Goal: Task Accomplishment & Management: Complete application form

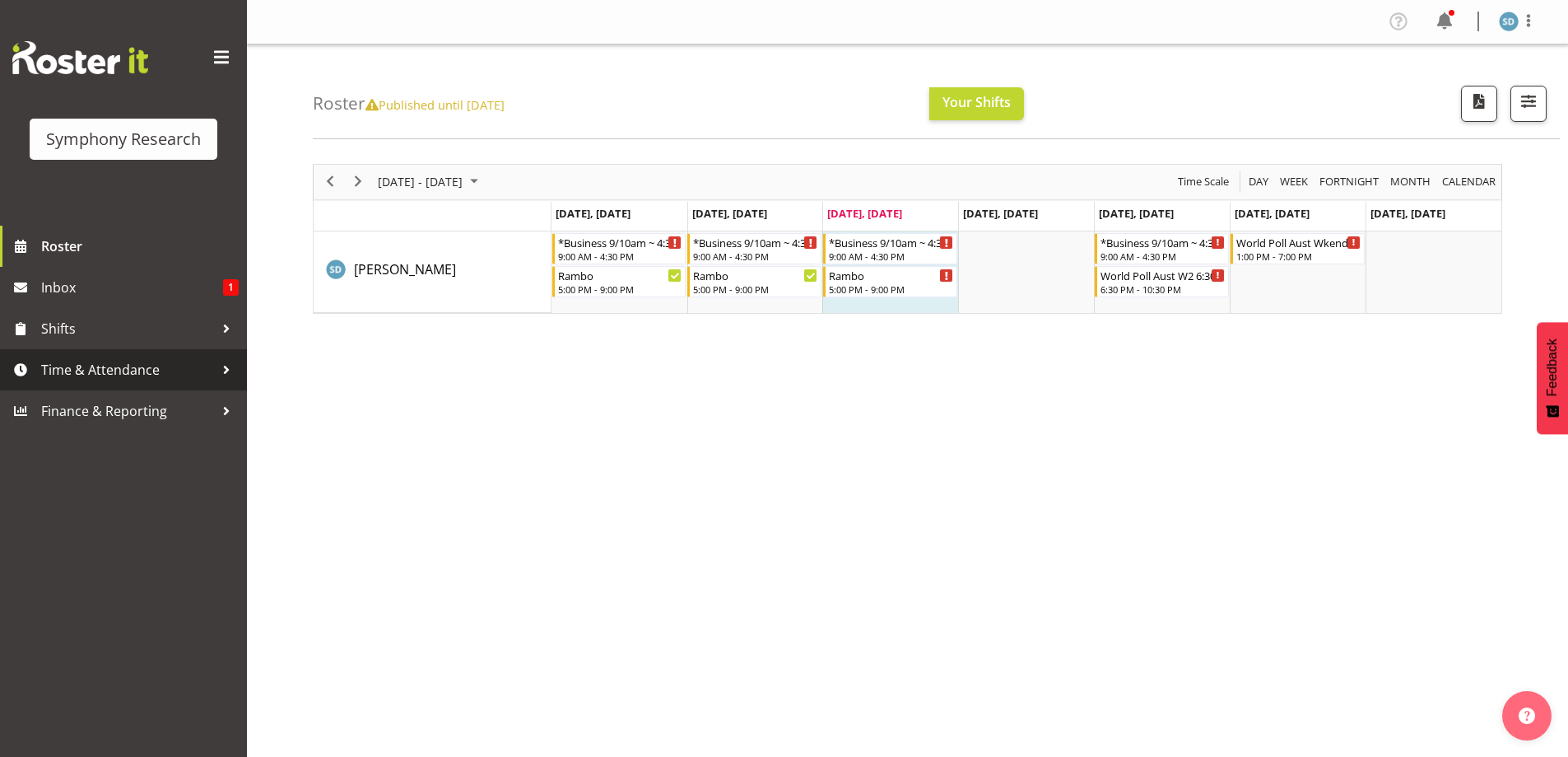
click at [109, 374] on span "Time & Attendance" at bounding box center [127, 370] width 173 height 25
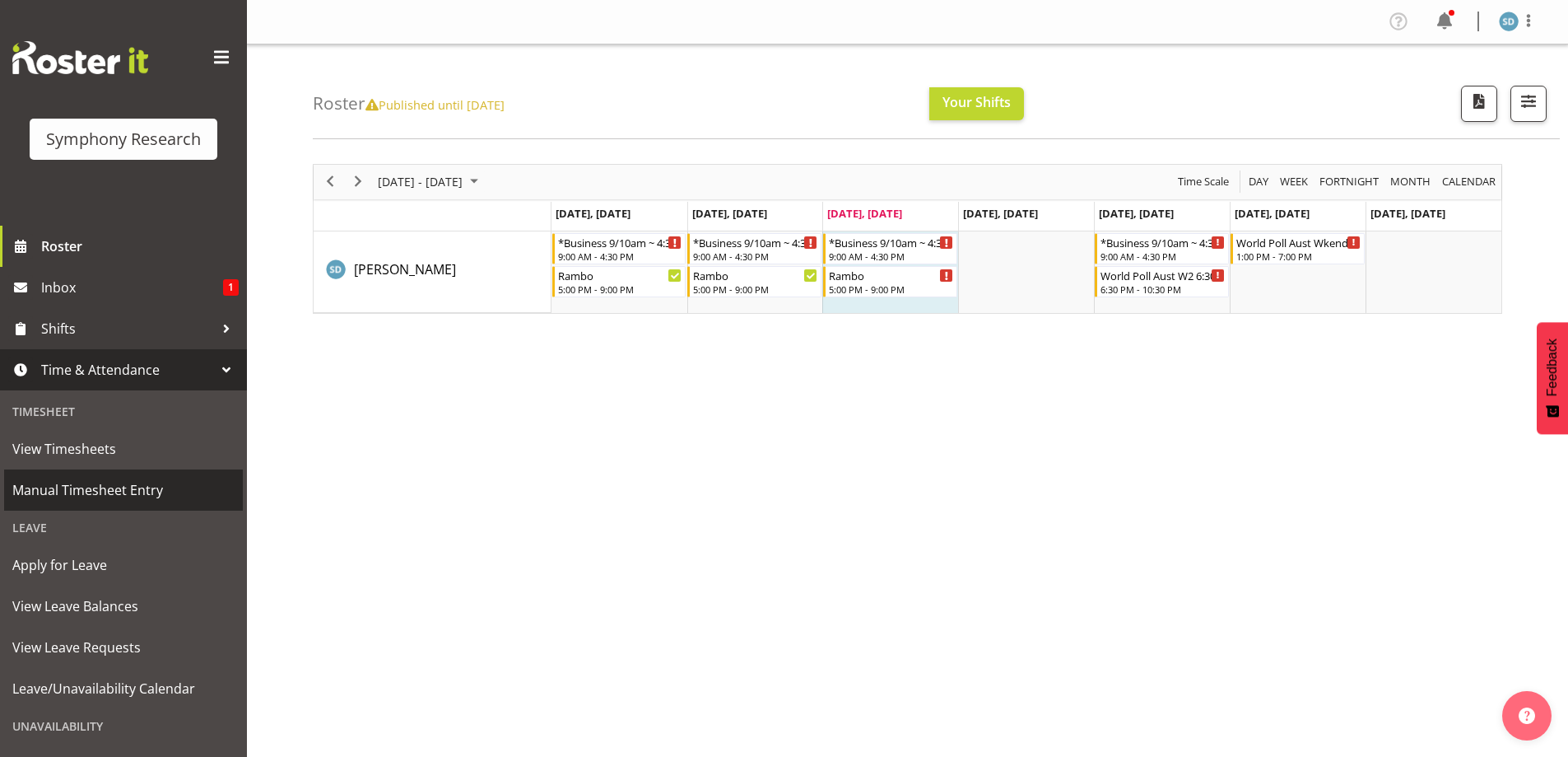
click at [64, 485] on span "Manual Timesheet Entry" at bounding box center [124, 490] width 223 height 25
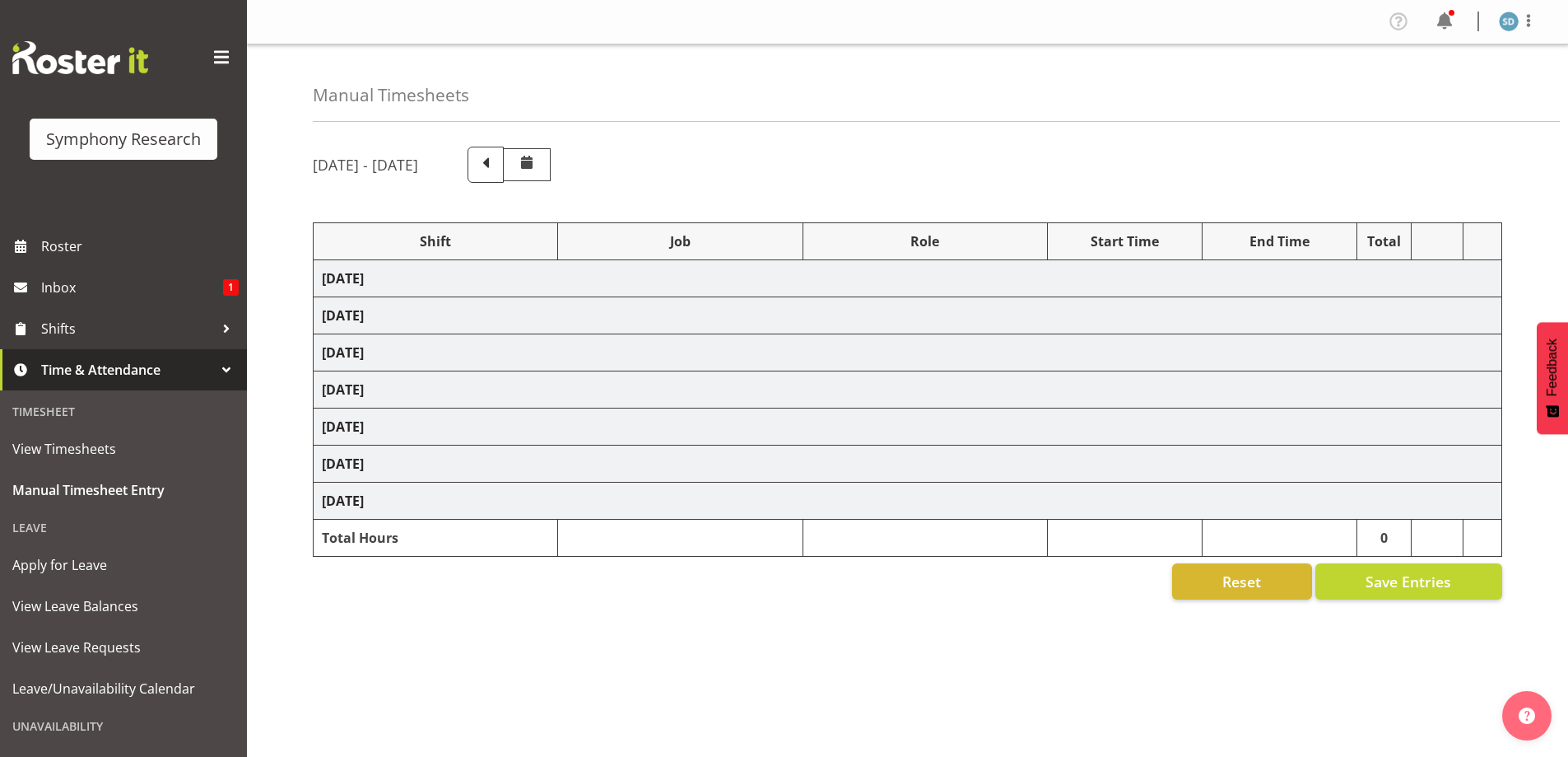
select select "2690"
select select "10732"
select select "47"
select select "2690"
select select "10732"
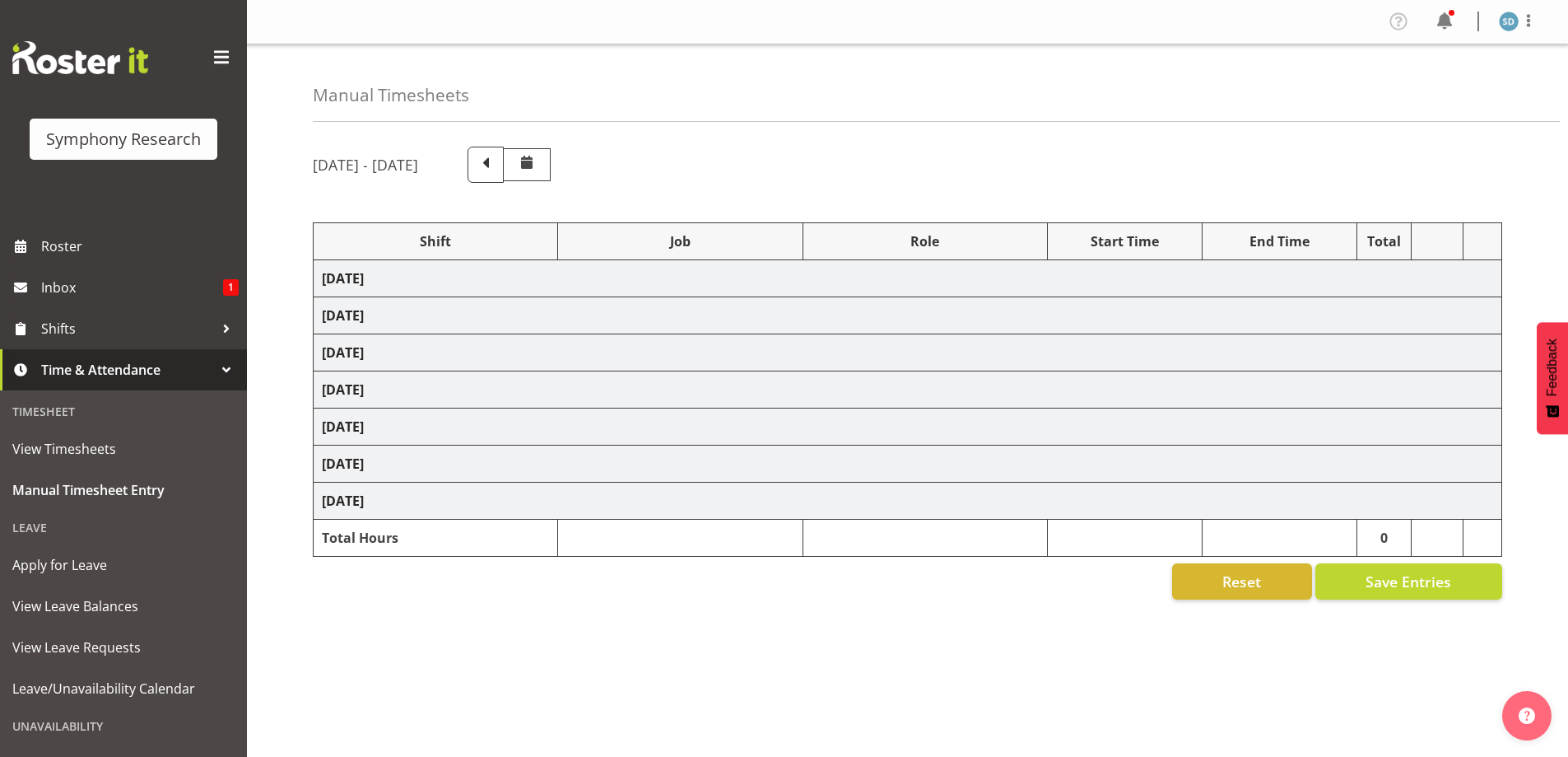
select select "47"
select select "2690"
select select "10732"
select select "47"
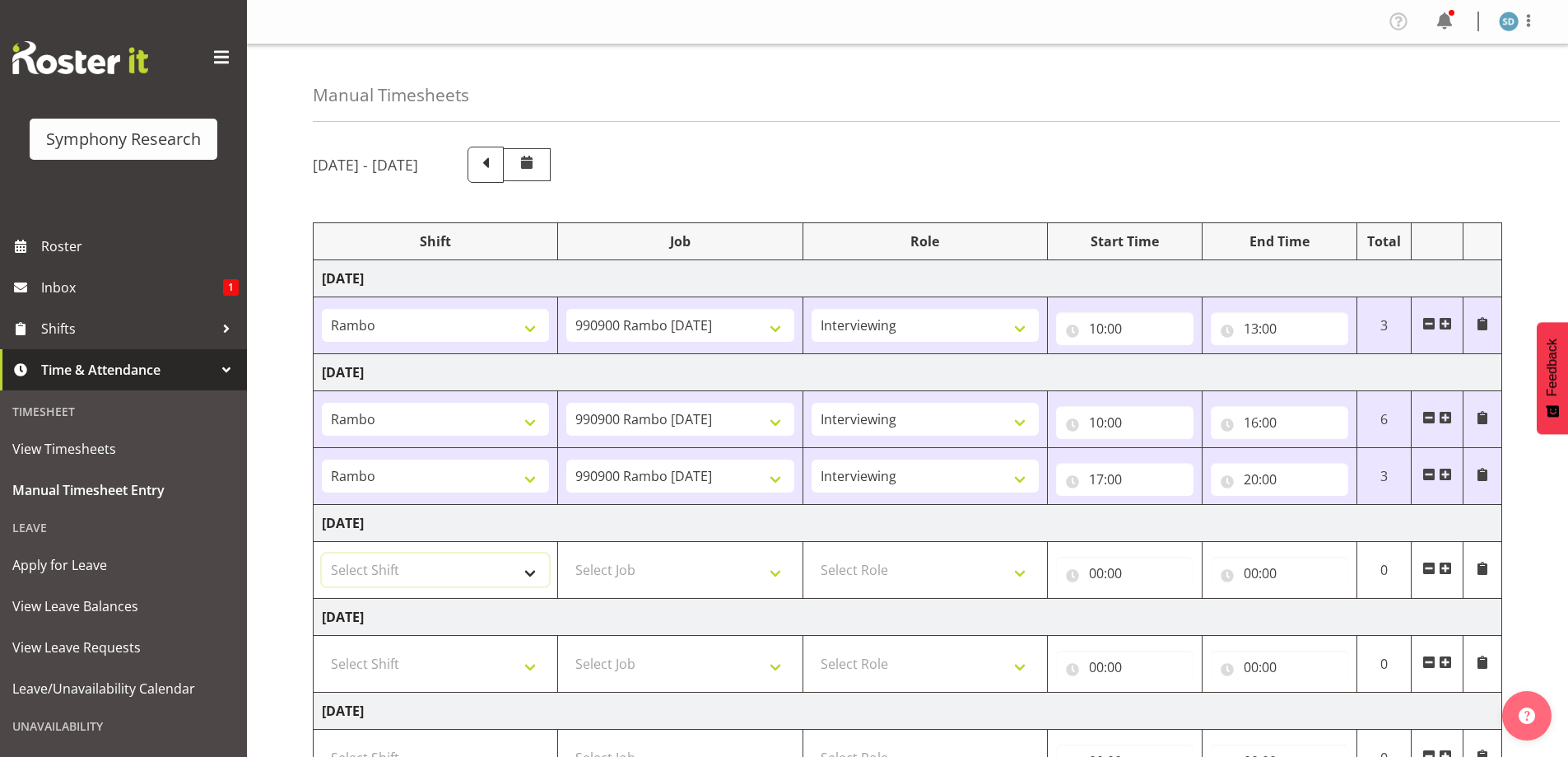
click at [530, 578] on select "Select Shift !!Weekend Residential (Roster IT Shift Label) *Business 9/10am ~ 4…" at bounding box center [435, 569] width 227 height 33
select select "2690"
click at [322, 553] on select "Select Shift !!Weekend Residential (Roster IT Shift Label) *Business 9/10am ~ 4…" at bounding box center [435, 569] width 227 height 33
click at [777, 580] on select "Select Job 550060 IF Admin 553492 World Poll Aus Wave 2 Main 2025 553493 World …" at bounding box center [679, 569] width 227 height 33
select select "10732"
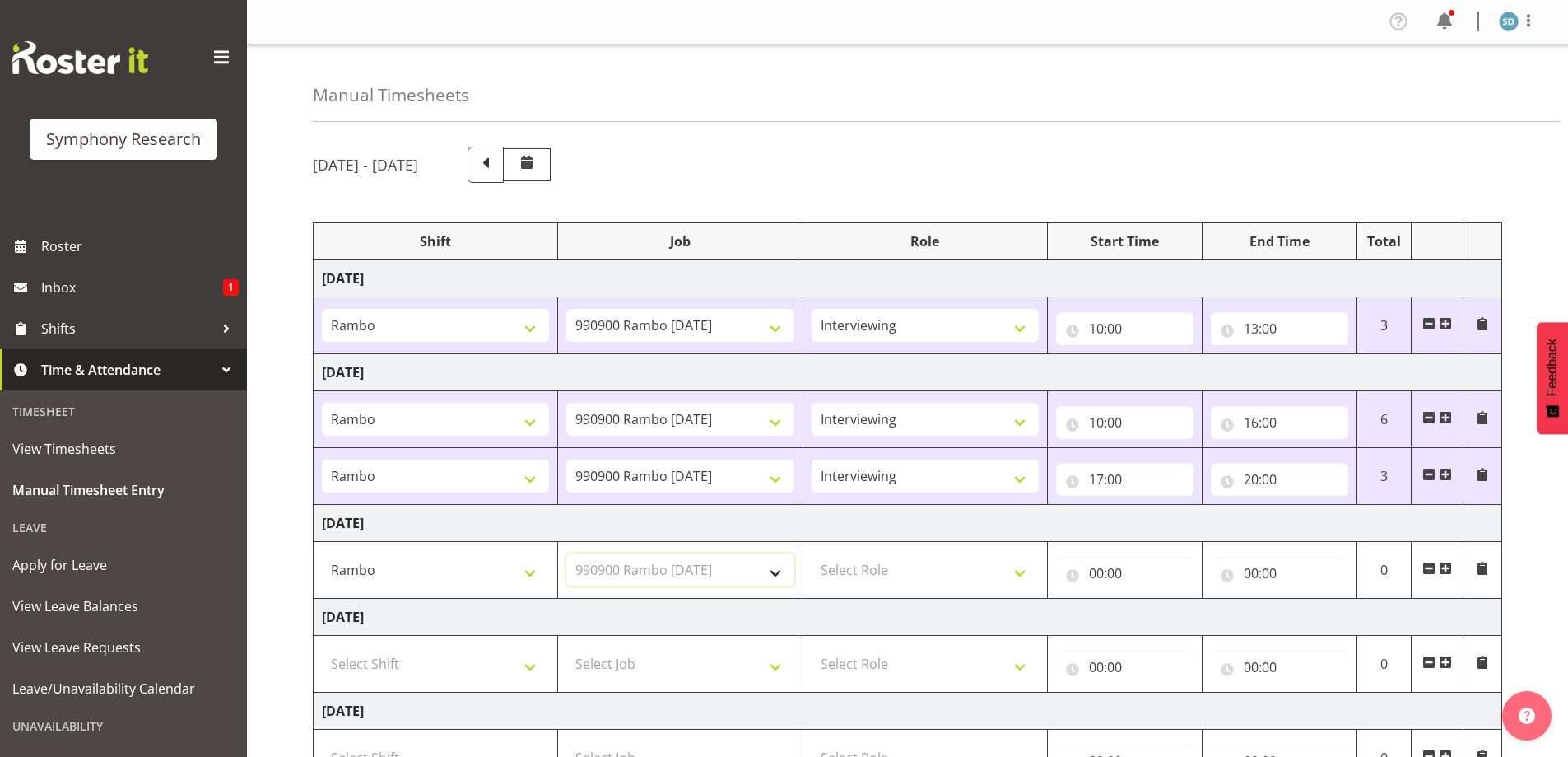
click at [566, 553] on select "Select Job 550060 IF Admin 553492 World Poll Aus Wave 2 Main 2025 553493 World …" at bounding box center [679, 569] width 227 height 33
click at [1014, 568] on select "Select Role Briefing Interviewing" at bounding box center [924, 569] width 227 height 33
select select "47"
click at [811, 553] on select "Select Role Briefing Interviewing" at bounding box center [924, 569] width 227 height 33
click at [1102, 577] on input "00:00" at bounding box center [1124, 573] width 137 height 33
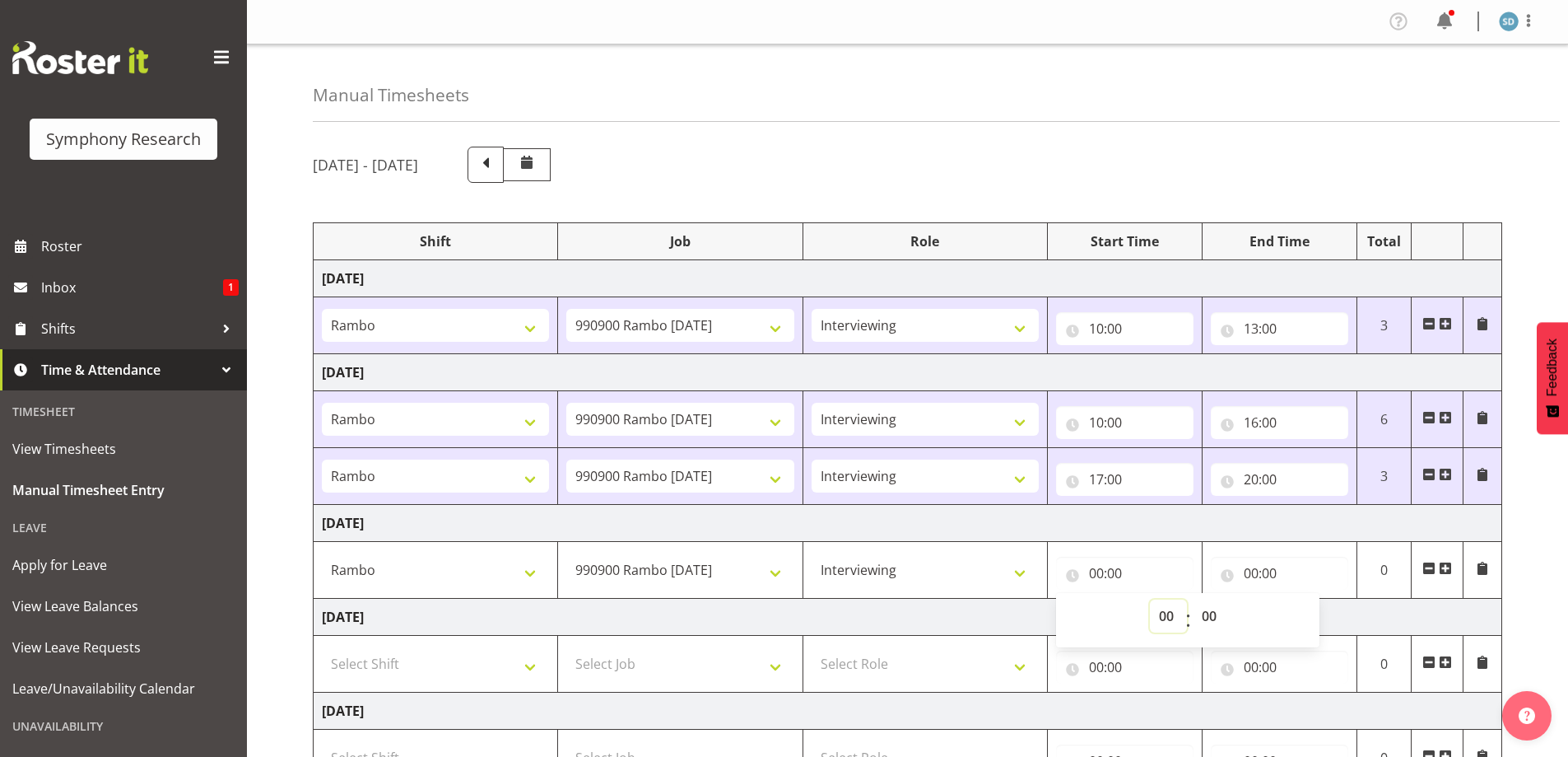
click at [1162, 608] on select "00 01 02 03 04 05 06 07 08 09 10 11 12 13 14 15 16 17 18 19 20 21 22 23" at bounding box center [1168, 616] width 37 height 33
select select "10"
click at [1150, 600] on select "00 01 02 03 04 05 06 07 08 09 10 11 12 13 14 15 16 17 18 19 20 21 22 23" at bounding box center [1168, 616] width 37 height 33
type input "10:00"
drag, startPoint x: 1211, startPoint y: 613, endPoint x: 1211, endPoint y: 601, distance: 12.0
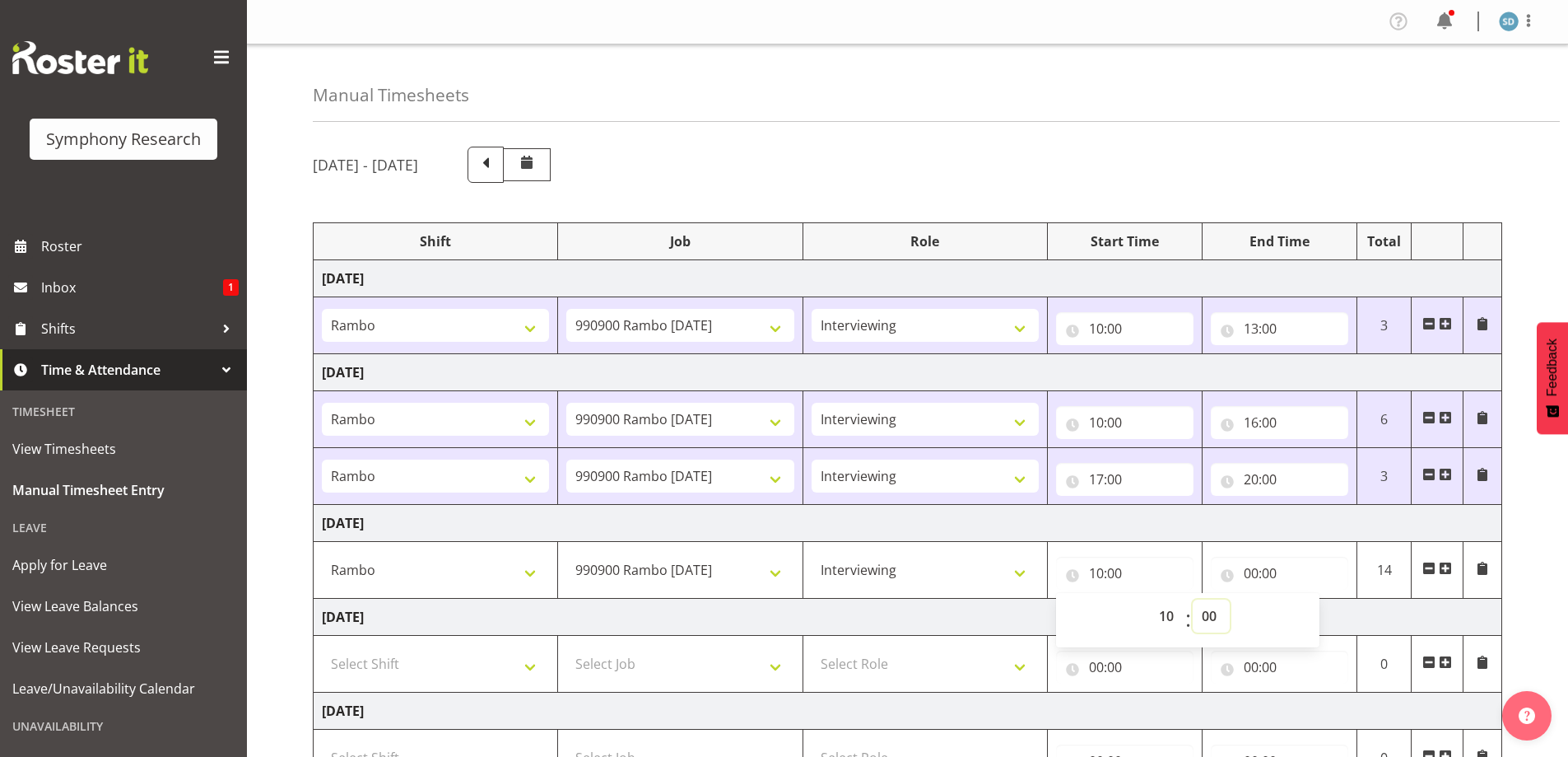
click at [1211, 613] on select "00 01 02 03 04 05 06 07 08 09 10 11 12 13 14 15 16 17 18 19 20 21 22 23 24 25 2…" at bounding box center [1211, 616] width 37 height 33
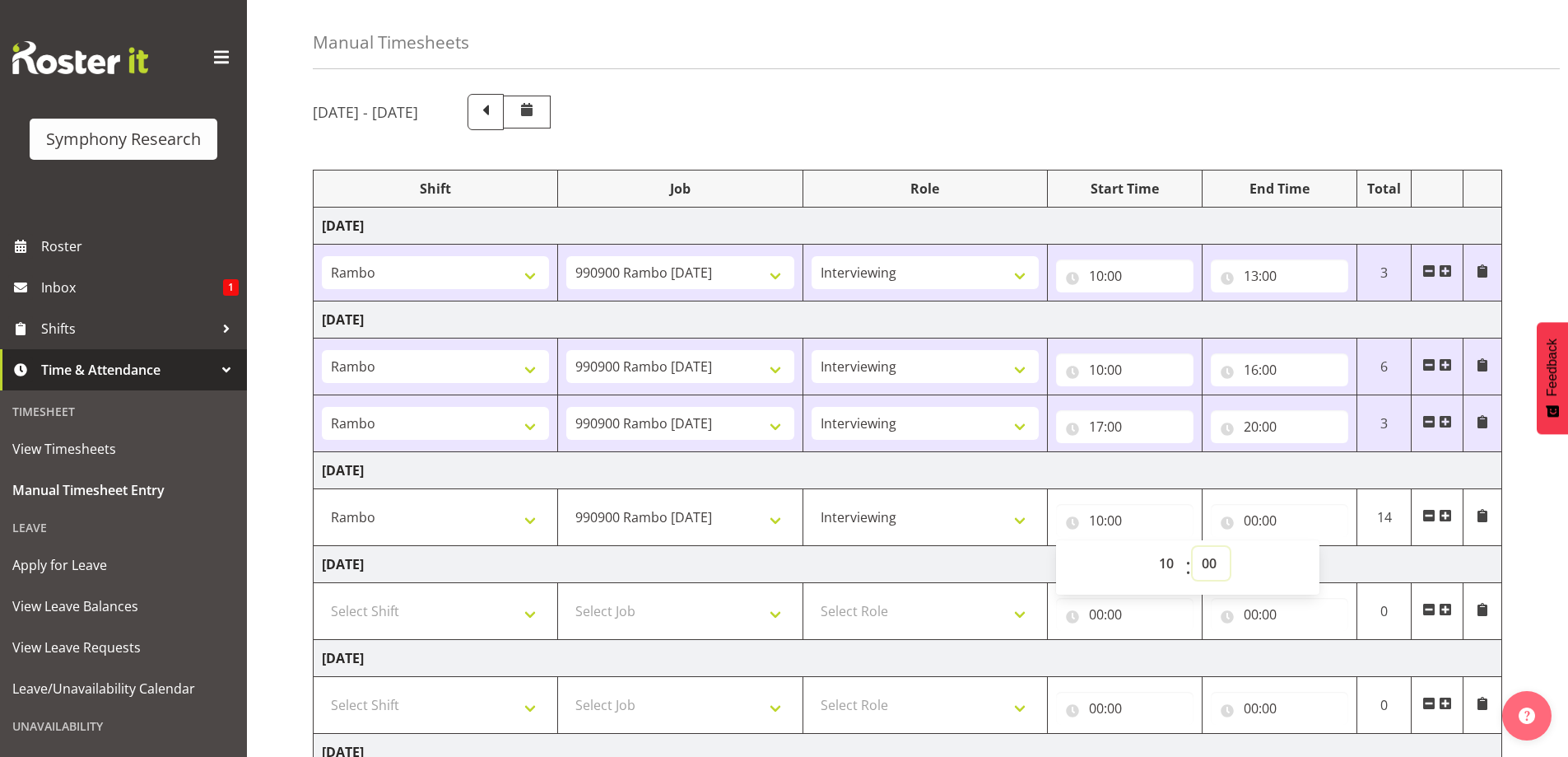
scroll to position [83, 0]
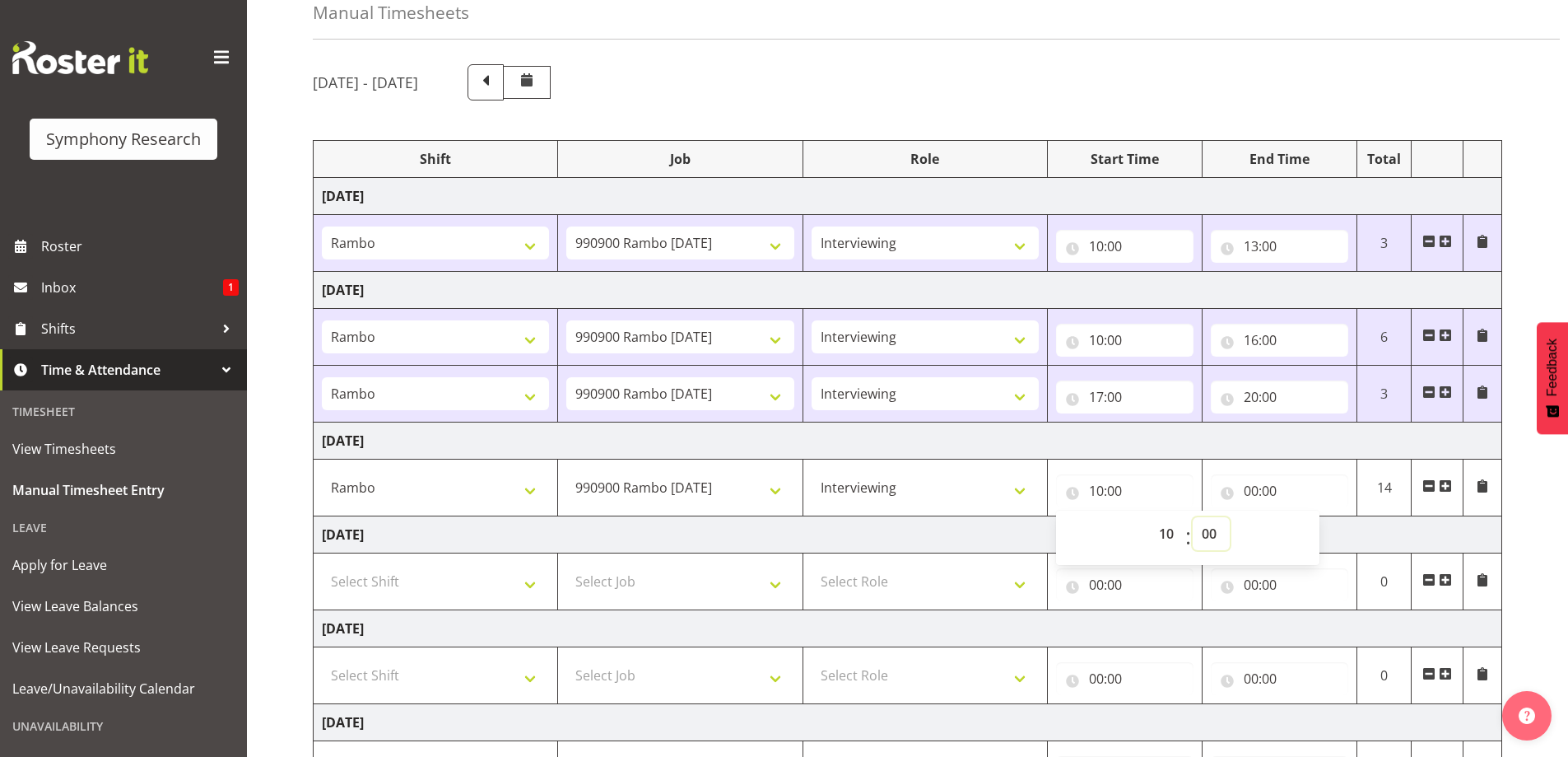
click at [1215, 539] on select "00 01 02 03 04 05 06 07 08 09 10 11 12 13 14 15 16 17 18 19 20 21 22 23 24 25 2…" at bounding box center [1211, 533] width 37 height 33
select select "30"
click at [1193, 517] on select "00 01 02 03 04 05 06 07 08 09 10 11 12 13 14 15 16 17 18 19 20 21 22 23 24 25 2…" at bounding box center [1211, 533] width 37 height 33
type input "10:30"
click at [1257, 486] on input "00:00" at bounding box center [1279, 490] width 137 height 33
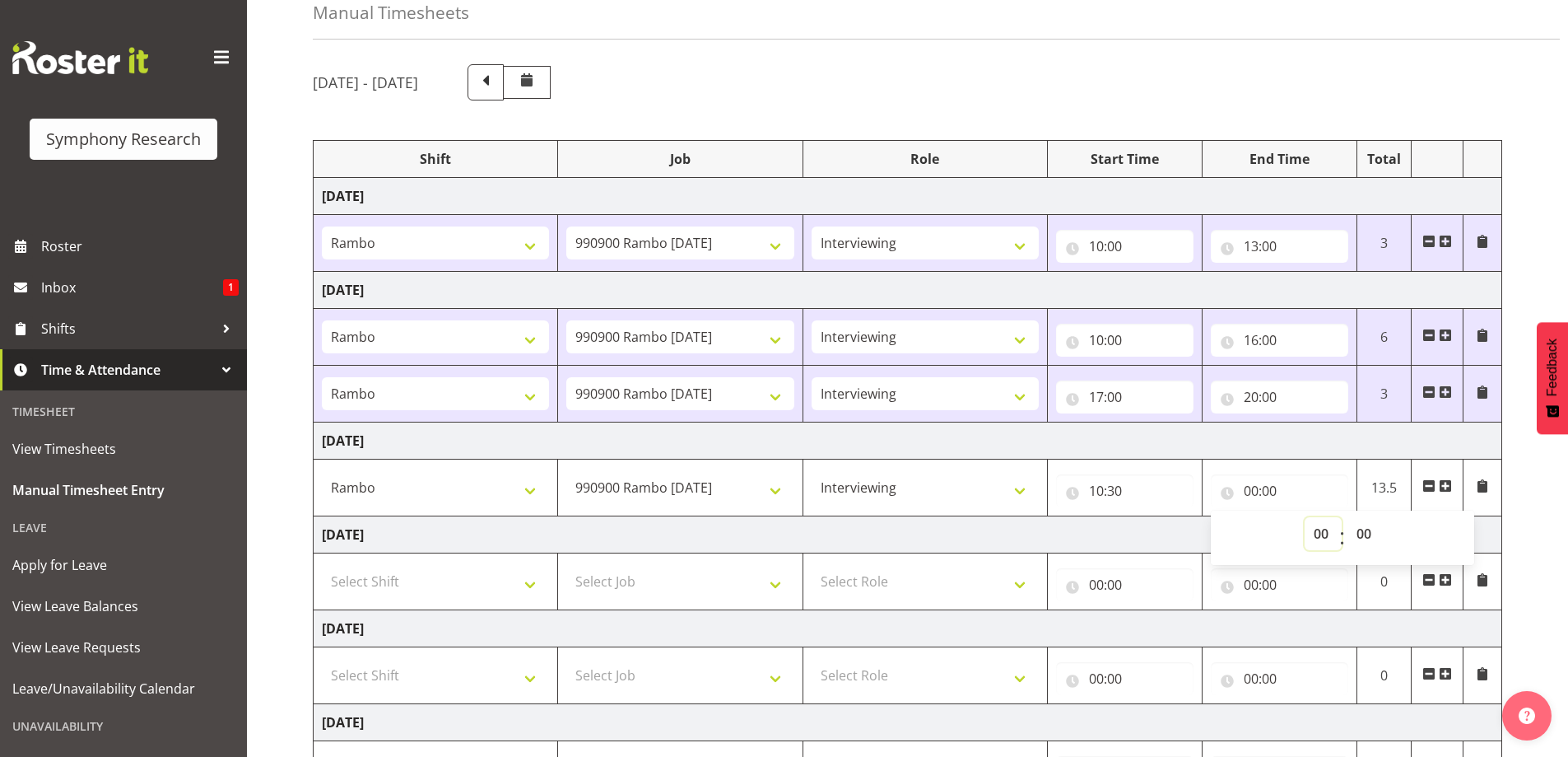
click at [1321, 537] on select "00 01 02 03 04 05 06 07 08 09 10 11 12 13 14 15 16 17 18 19 20 21 22 23" at bounding box center [1322, 533] width 37 height 33
click at [1248, 494] on input "00:00" at bounding box center [1279, 490] width 137 height 33
click at [1248, 490] on input "00:00" at bounding box center [1279, 490] width 137 height 33
click at [1315, 532] on select "00 01 02 03 04 05 06 07 08 09 10 11 12 13 14 15 16 17 18 19 20 21 22 23" at bounding box center [1322, 533] width 37 height 33
select select "16"
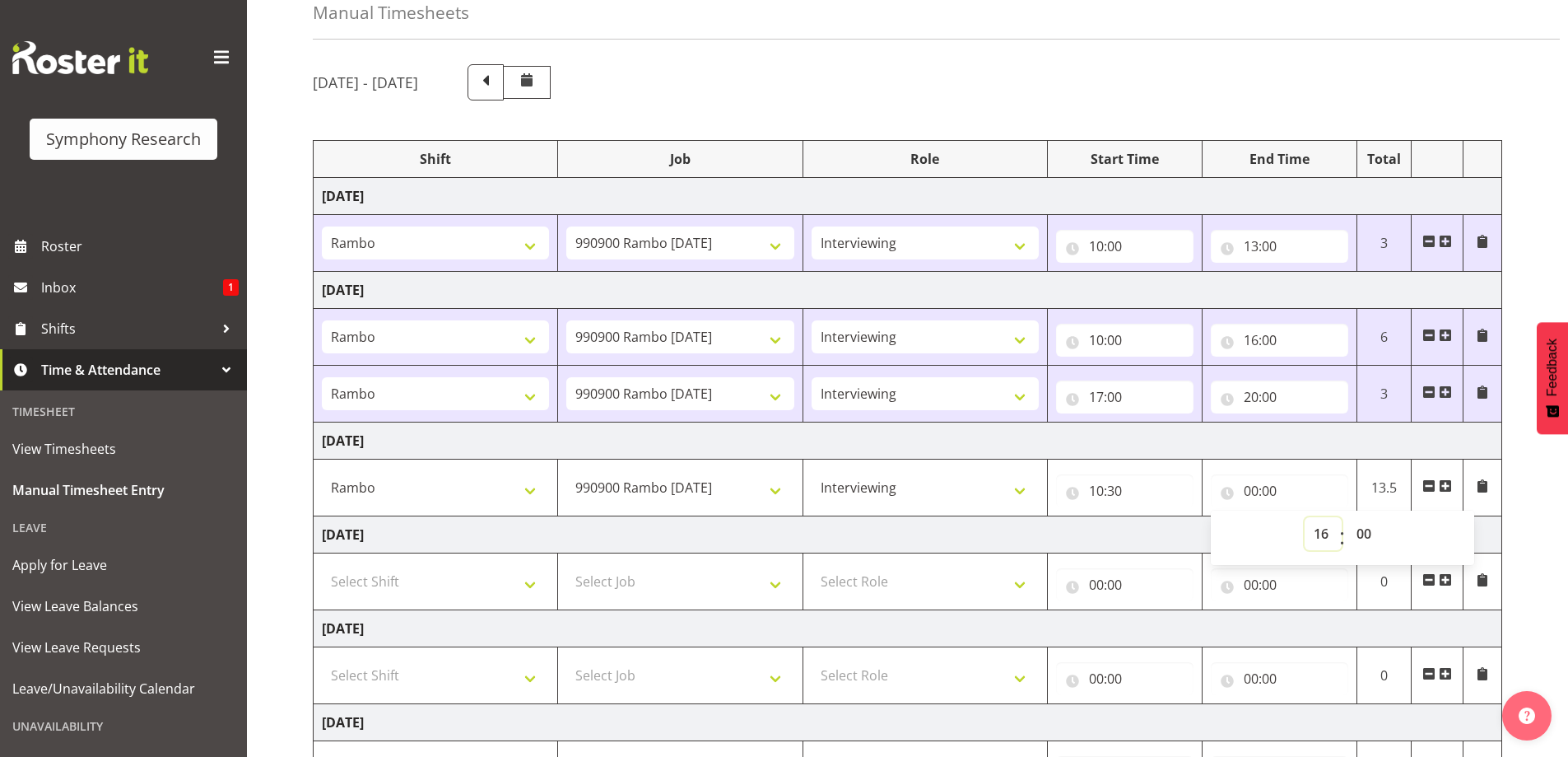
click at [1304, 517] on select "00 01 02 03 04 05 06 07 08 09 10 11 12 13 14 15 16 17 18 19 20 21 22 23" at bounding box center [1322, 533] width 37 height 33
type input "16:00"
click at [1360, 528] on select "00 01 02 03 04 05 06 07 08 09 10 11 12 13 14 15 16 17 18 19 20 21 22 23 24 25 2…" at bounding box center [1365, 533] width 37 height 33
select select "45"
click at [1347, 517] on select "00 01 02 03 04 05 06 07 08 09 10 11 12 13 14 15 16 17 18 19 20 21 22 23 24 25 2…" at bounding box center [1365, 533] width 37 height 33
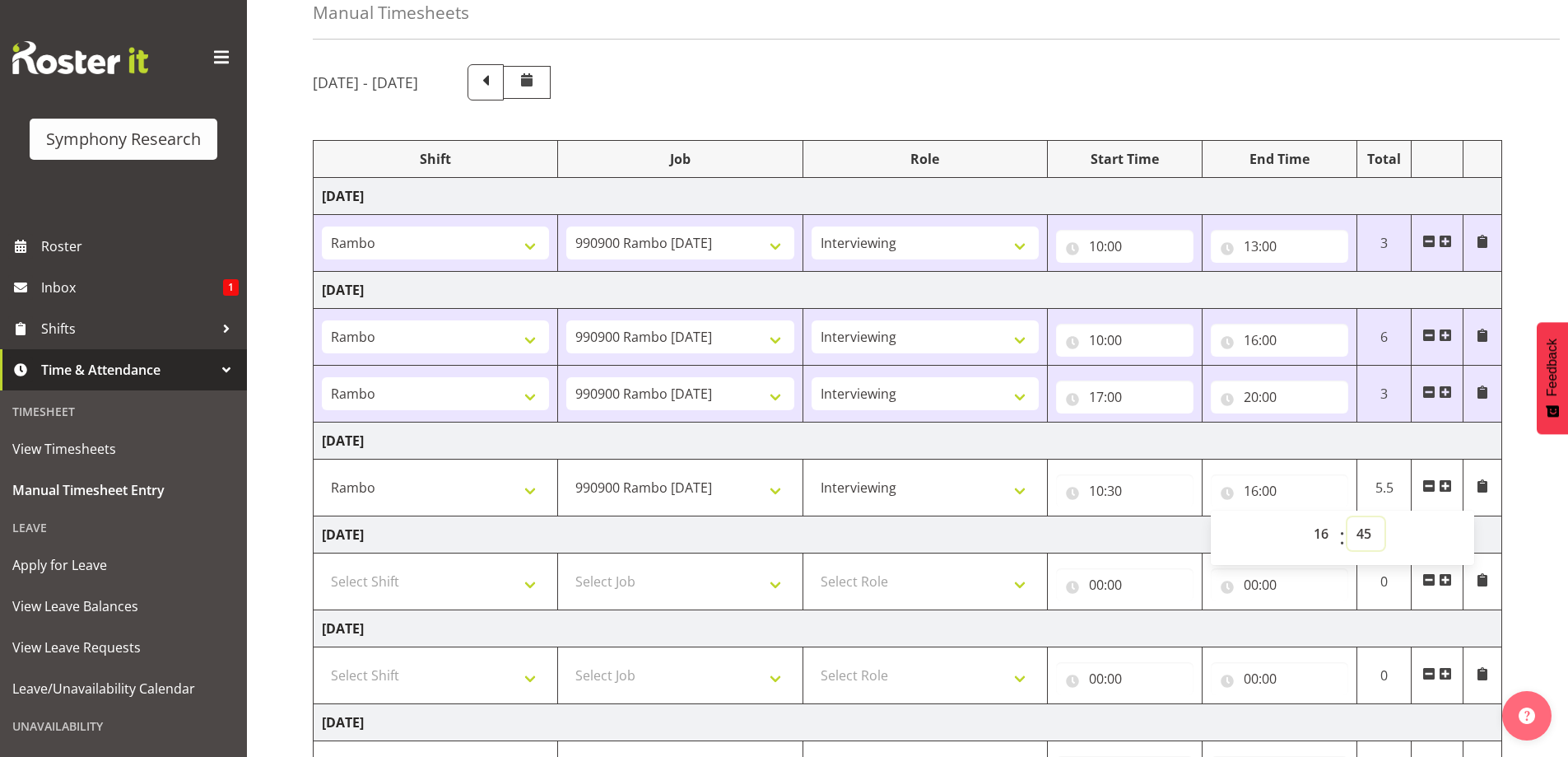
type input "16:45"
click at [1443, 483] on span at bounding box center [1445, 486] width 13 height 13
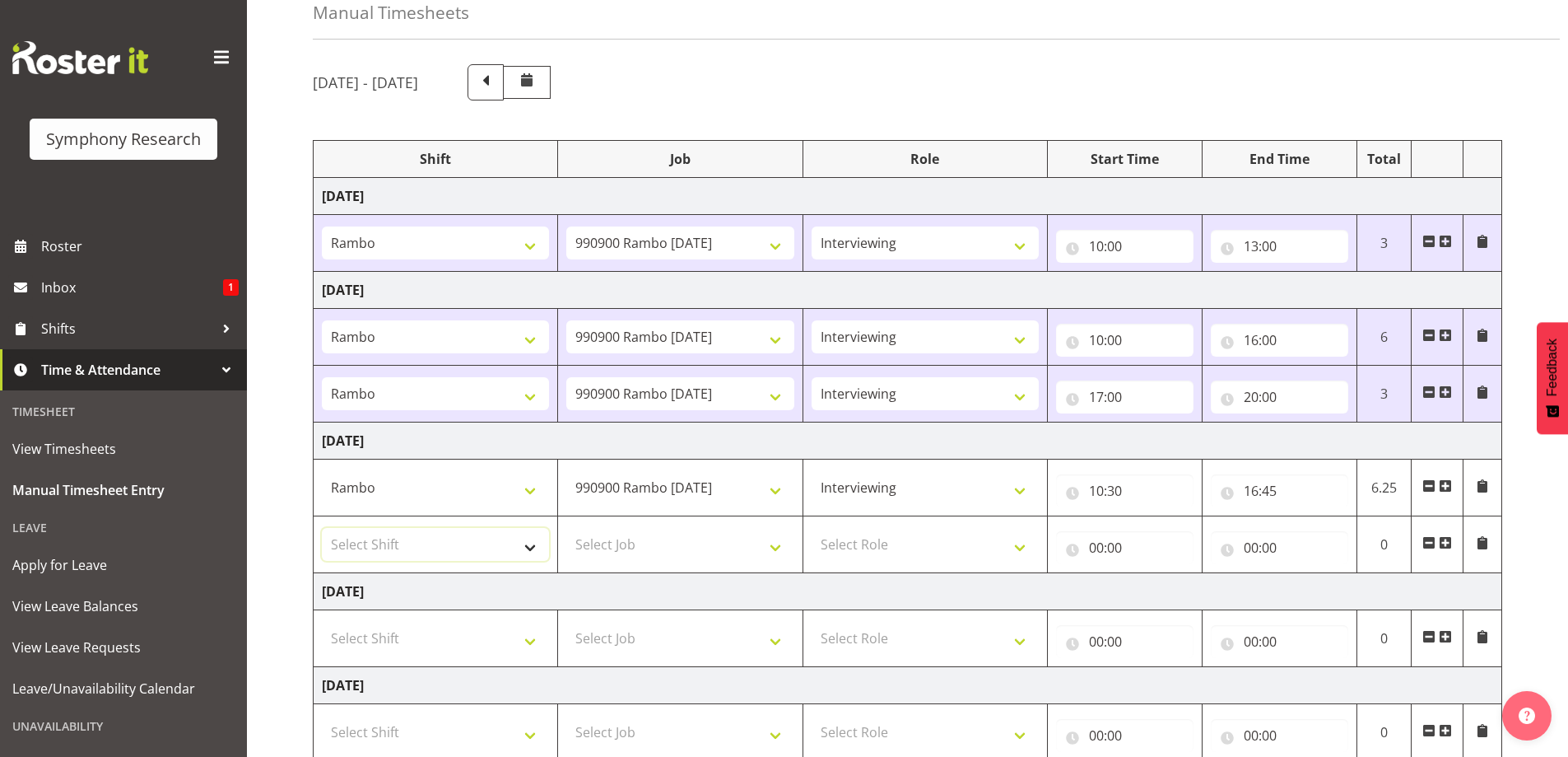
click at [528, 551] on select "Select Shift !!Weekend Residential (Roster IT Shift Label) *Business 9/10am ~ 4…" at bounding box center [435, 544] width 227 height 33
select select "2690"
click at [322, 528] on select "Select Shift !!Weekend Residential (Roster IT Shift Label) *Business 9/10am ~ 4…" at bounding box center [435, 544] width 227 height 33
click at [768, 546] on select "Select Job 550060 IF Admin 553492 World Poll Aus Wave 2 Main 2025 553493 World …" at bounding box center [679, 544] width 227 height 33
select select "10732"
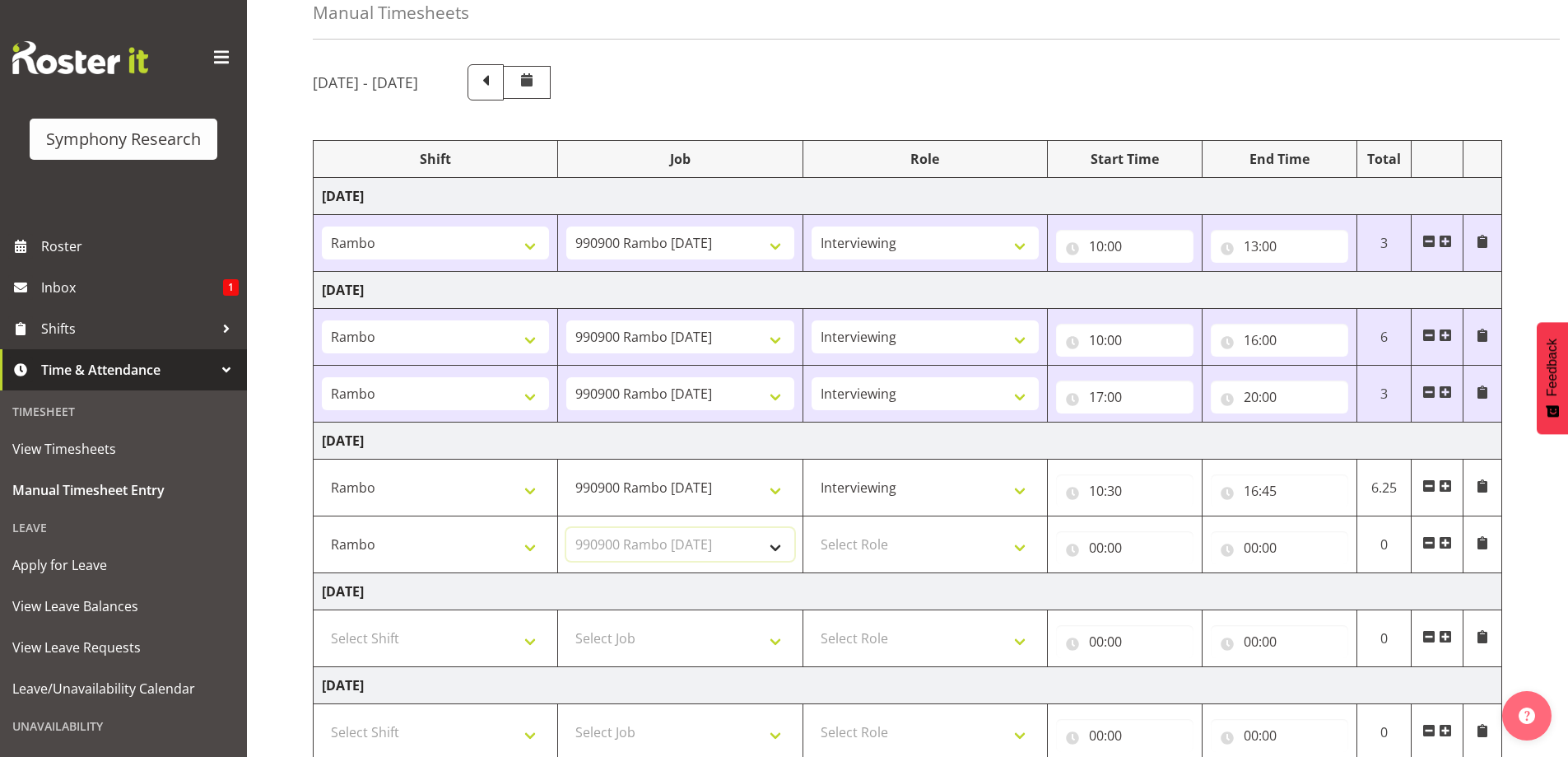
click at [566, 528] on select "Select Job 550060 IF Admin 553492 World Poll Aus Wave 2 Main 2025 553493 World …" at bounding box center [679, 544] width 227 height 33
click at [1020, 541] on select "Select Role Briefing Interviewing" at bounding box center [924, 544] width 227 height 33
select select "47"
click at [811, 528] on select "Select Role Briefing Interviewing" at bounding box center [924, 544] width 227 height 33
click at [1099, 548] on input "00:00" at bounding box center [1124, 547] width 137 height 33
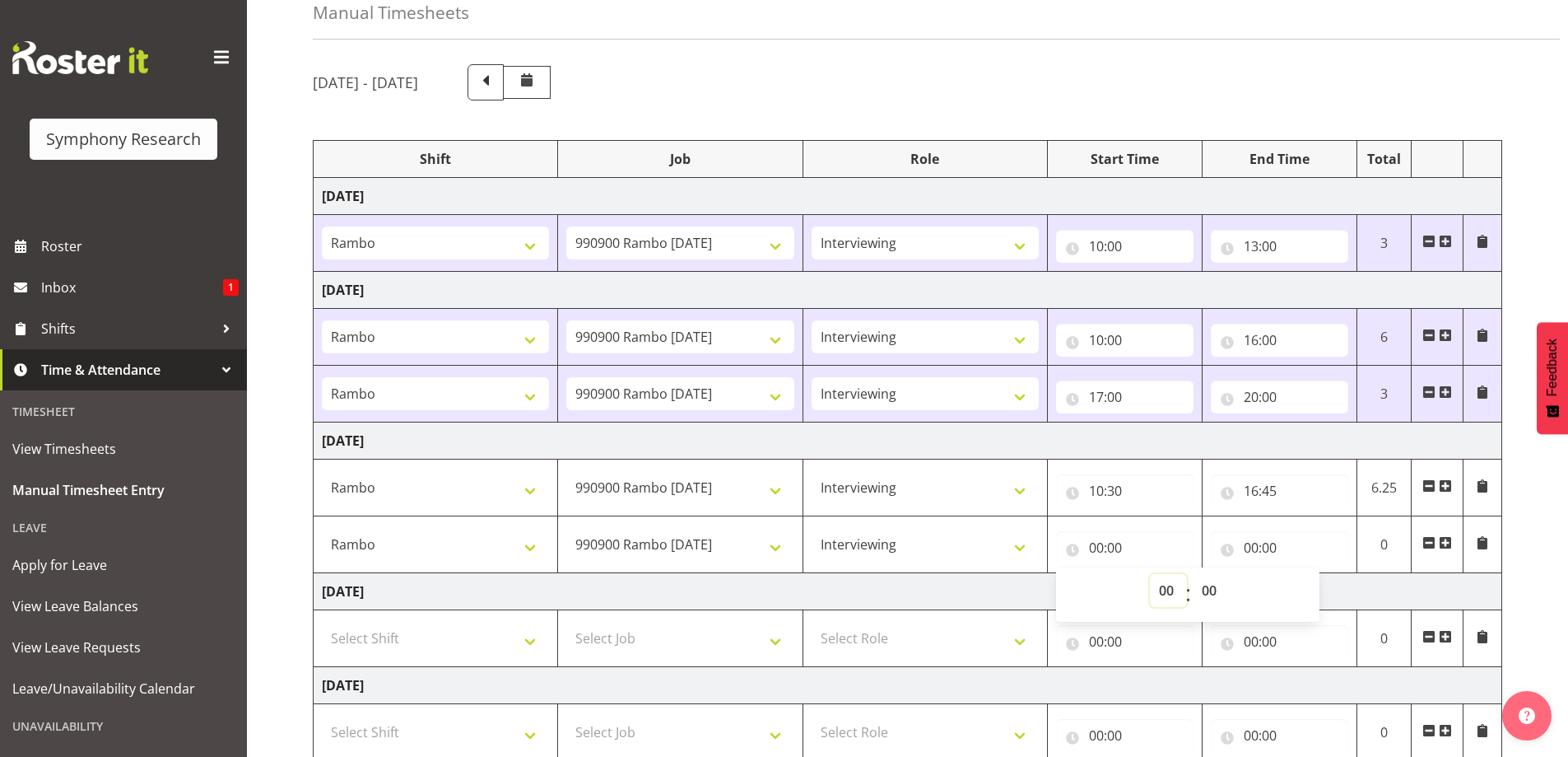
click at [1169, 584] on select "00 01 02 03 04 05 06 07 08 09 10 11 12 13 14 15 16 17 18 19 20 21 22 23" at bounding box center [1168, 590] width 37 height 33
select select "17"
click at [1150, 574] on select "00 01 02 03 04 05 06 07 08 09 10 11 12 13 14 15 16 17 18 19 20 21 22 23" at bounding box center [1168, 590] width 37 height 33
type input "17:00"
click at [1267, 551] on input "00:00" at bounding box center [1279, 547] width 137 height 33
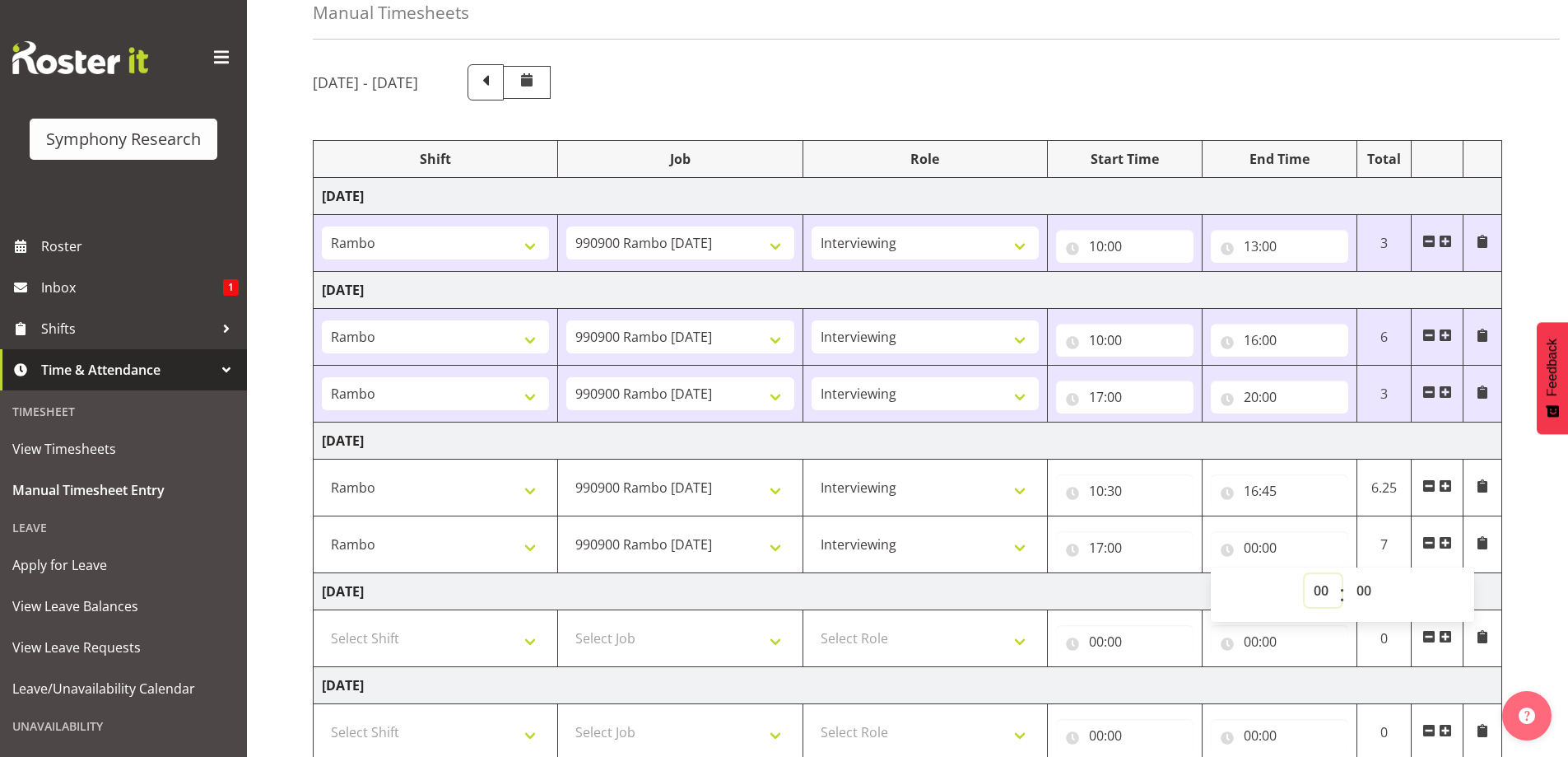
click at [1318, 588] on select "00 01 02 03 04 05 06 07 08 09 10 11 12 13 14 15 16 17 18 19 20 21 22 23" at bounding box center [1322, 590] width 37 height 33
select select "18"
click at [1304, 574] on select "00 01 02 03 04 05 06 07 08 09 10 11 12 13 14 15 16 17 18 19 20 21 22 23" at bounding box center [1322, 590] width 37 height 33
type input "18:00"
click at [1364, 590] on select "00 01 02 03 04 05 06 07 08 09 10 11 12 13 14 15 16 17 18 19 20 21 22 23 24 25 2…" at bounding box center [1365, 590] width 37 height 33
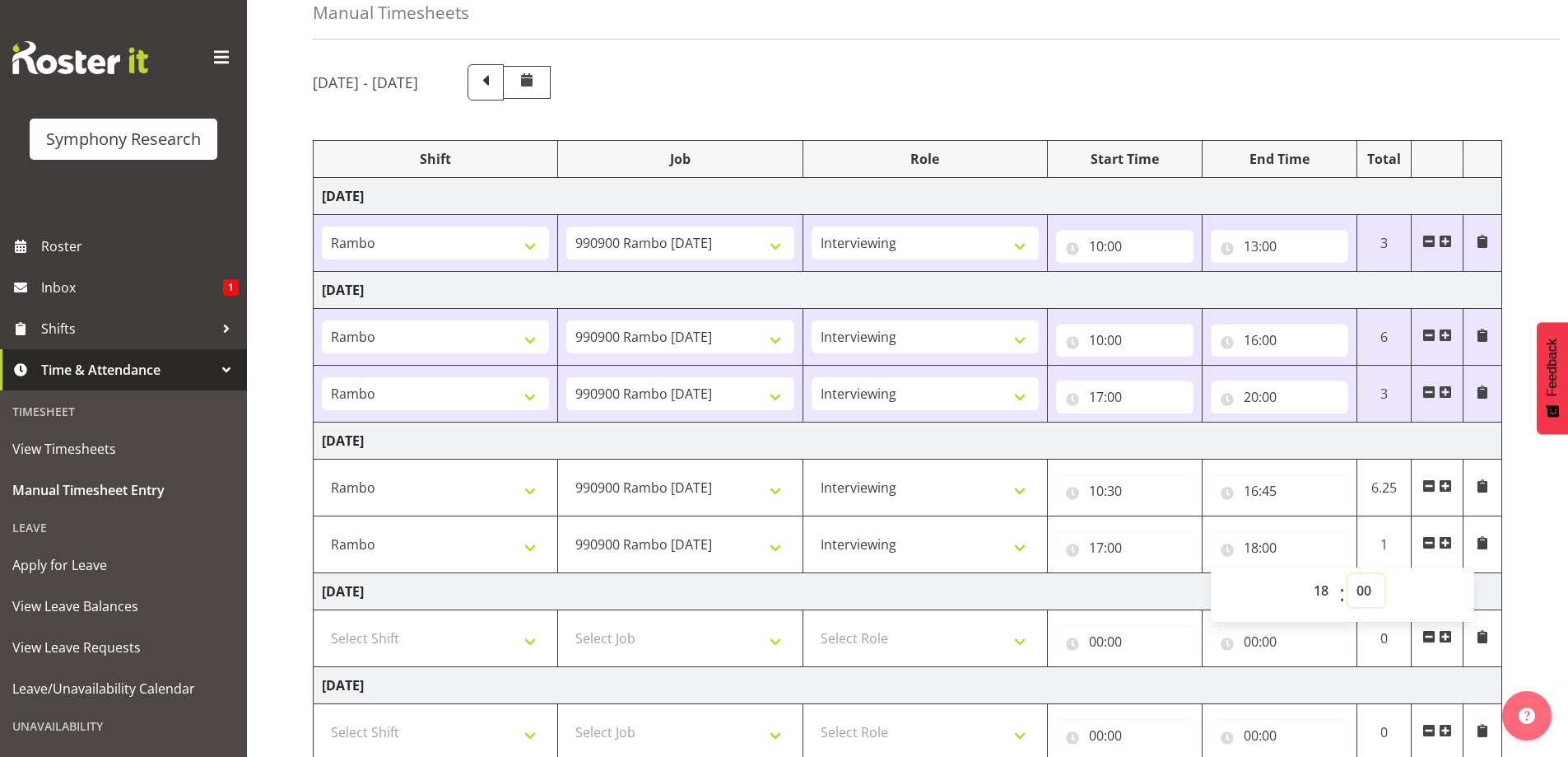
select select "45"
click at [1347, 574] on select "00 01 02 03 04 05 06 07 08 09 10 11 12 13 14 15 16 17 18 19 20 21 22 23 24 25 2…" at bounding box center [1365, 590] width 37 height 33
type input "18:45"
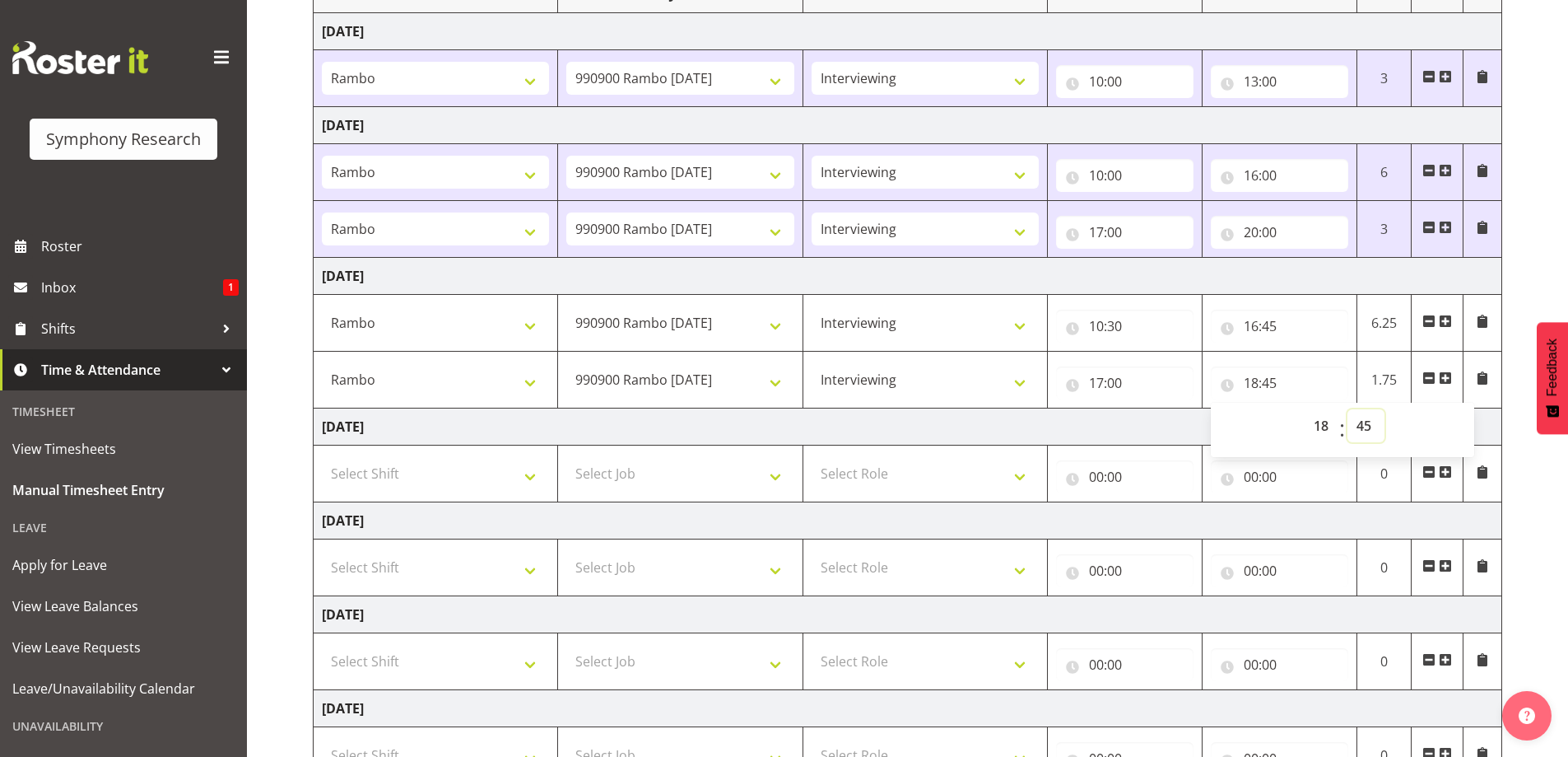
scroll to position [379, 0]
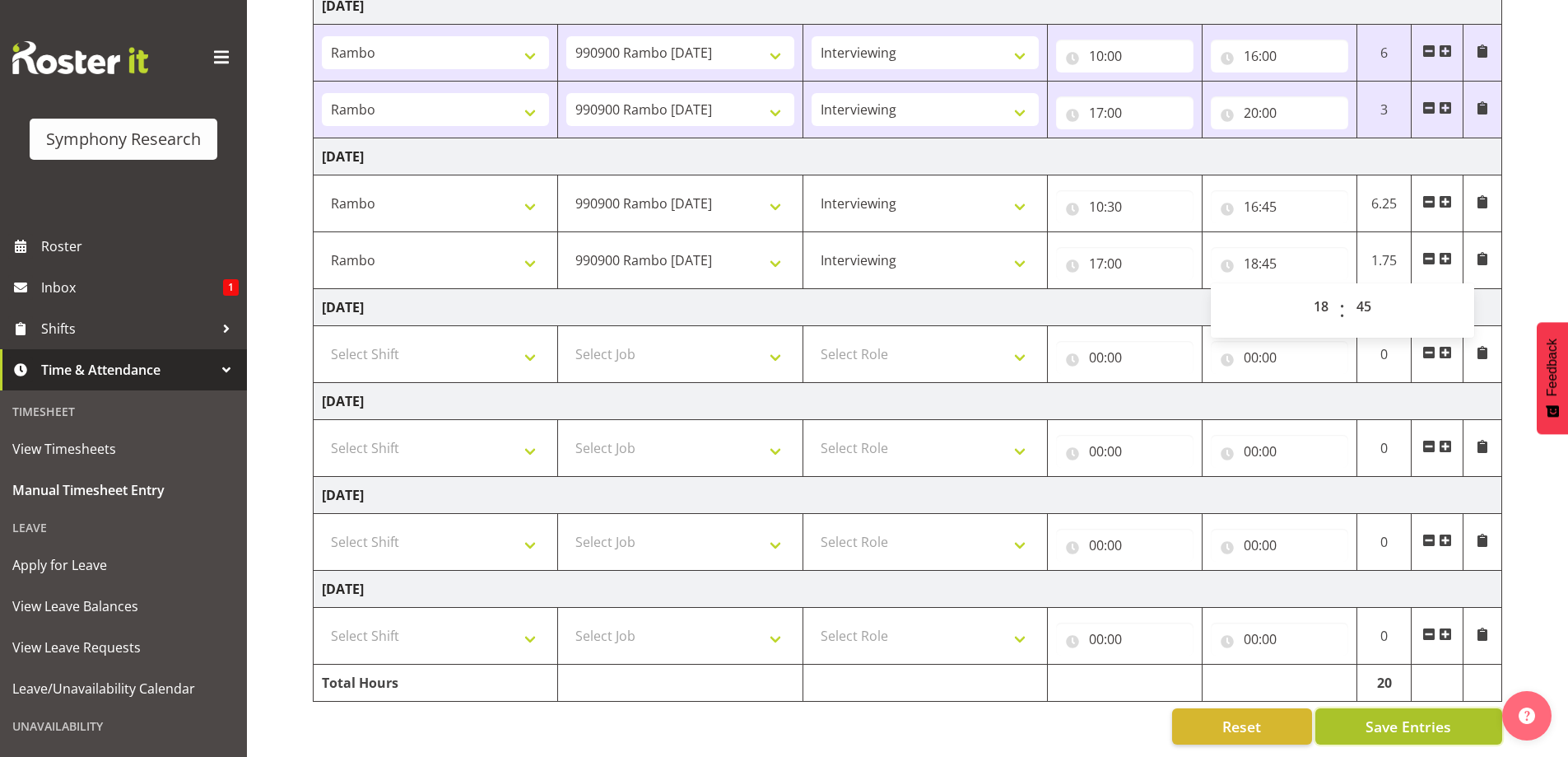
click at [1413, 716] on span "Save Entries" at bounding box center [1407, 726] width 85 height 22
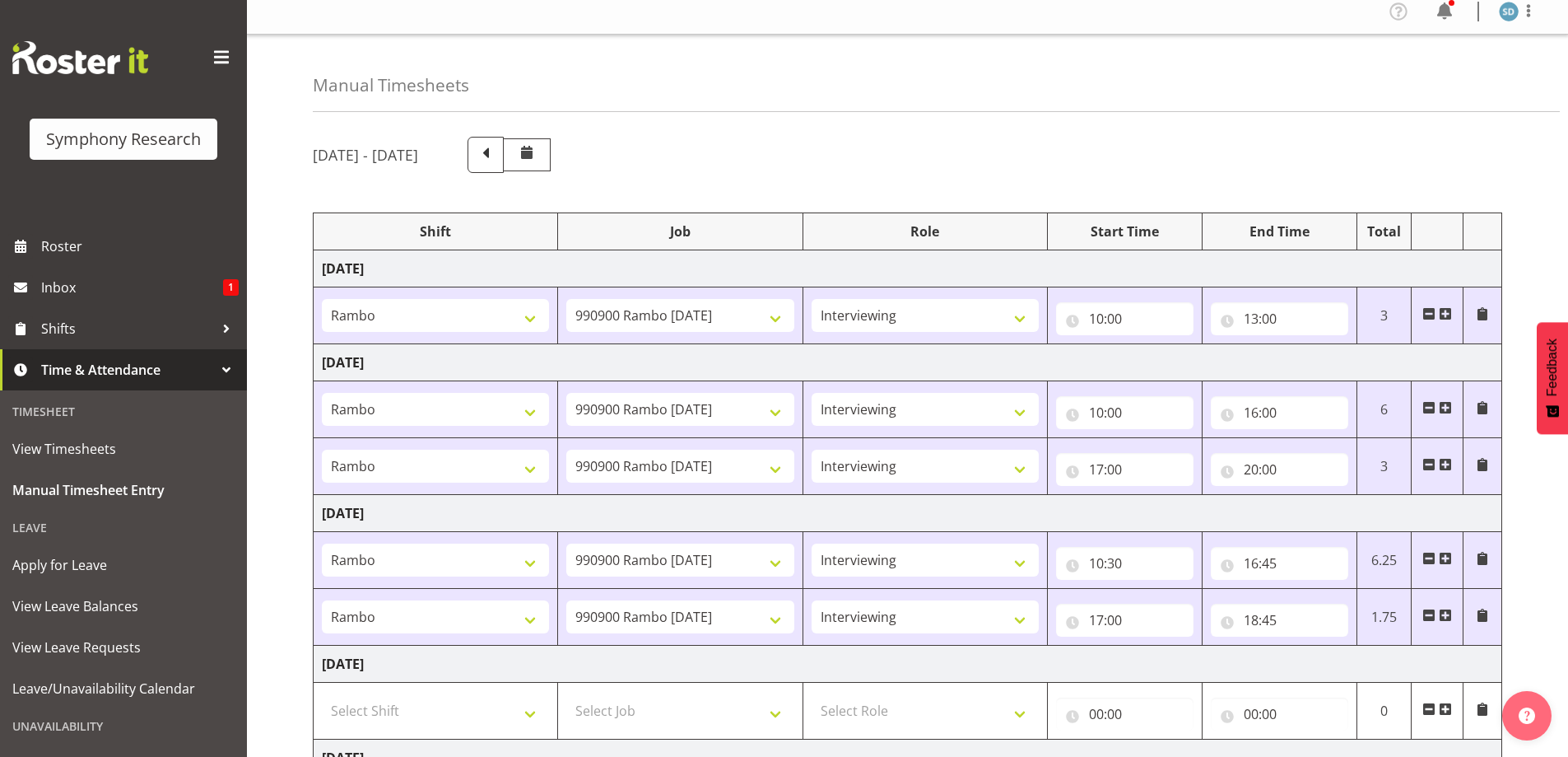
scroll to position [0, 0]
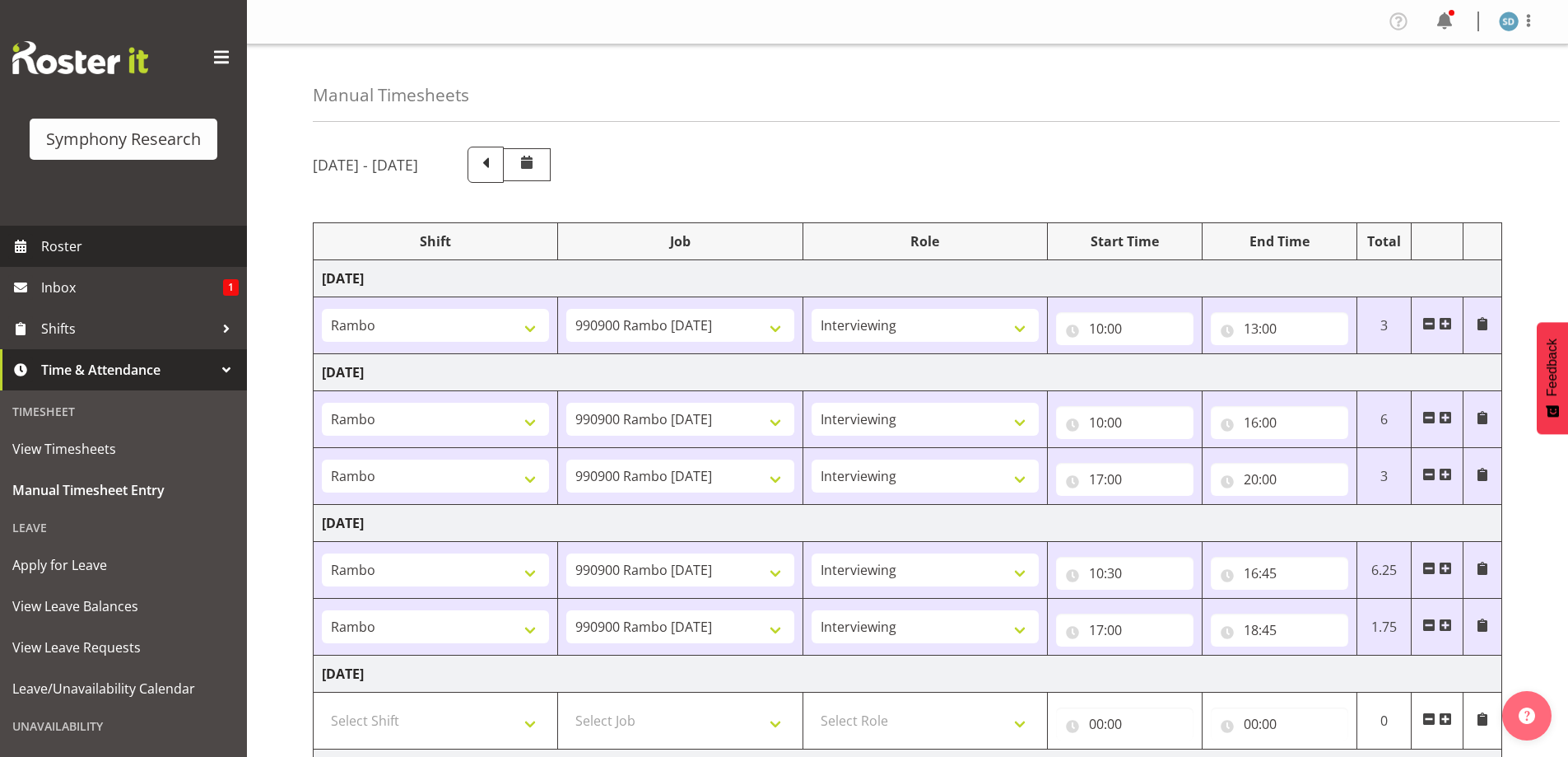
click at [62, 247] on span "Roster" at bounding box center [140, 246] width 197 height 25
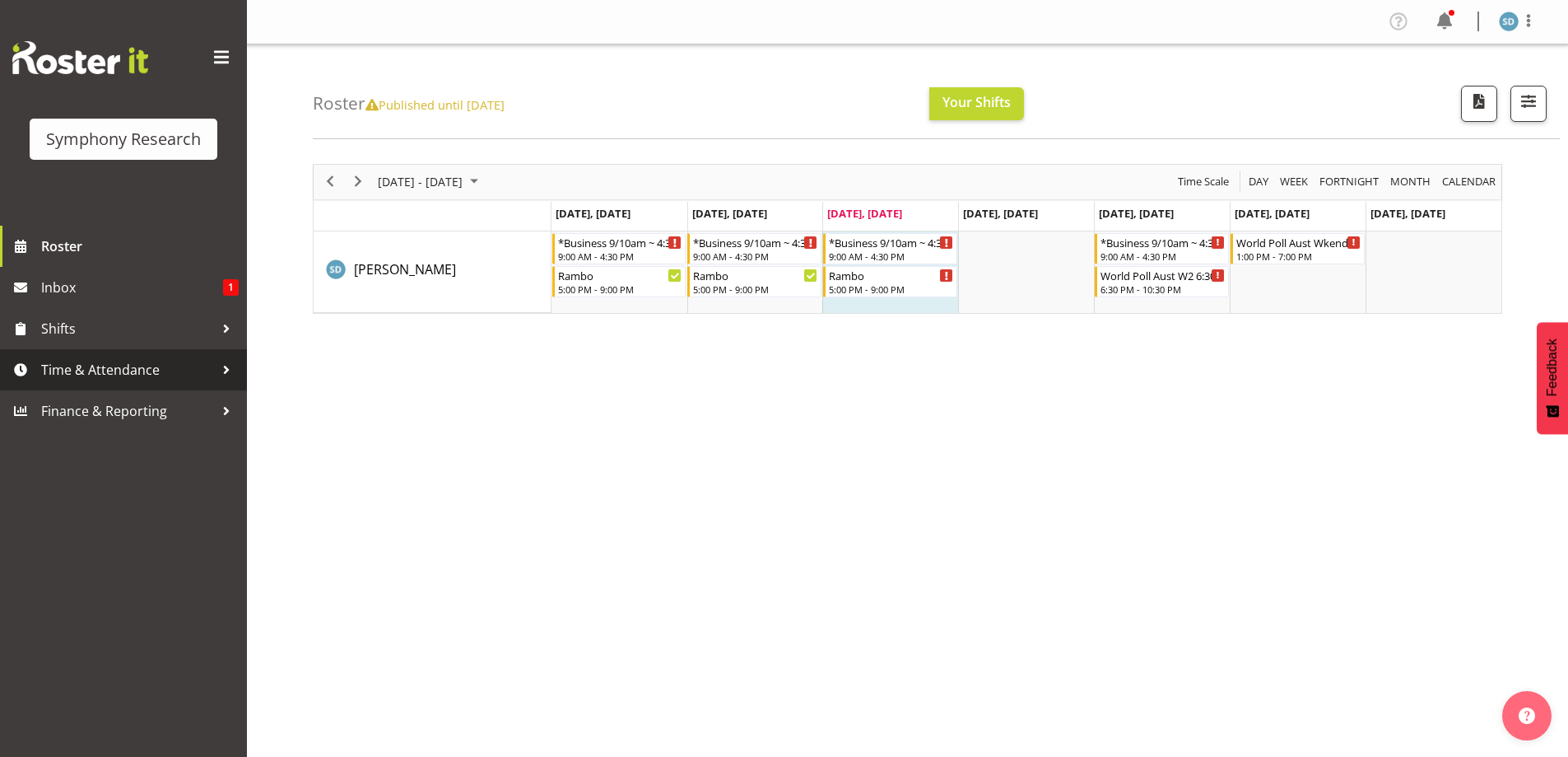
click at [136, 364] on span "Time & Attendance" at bounding box center [127, 370] width 173 height 25
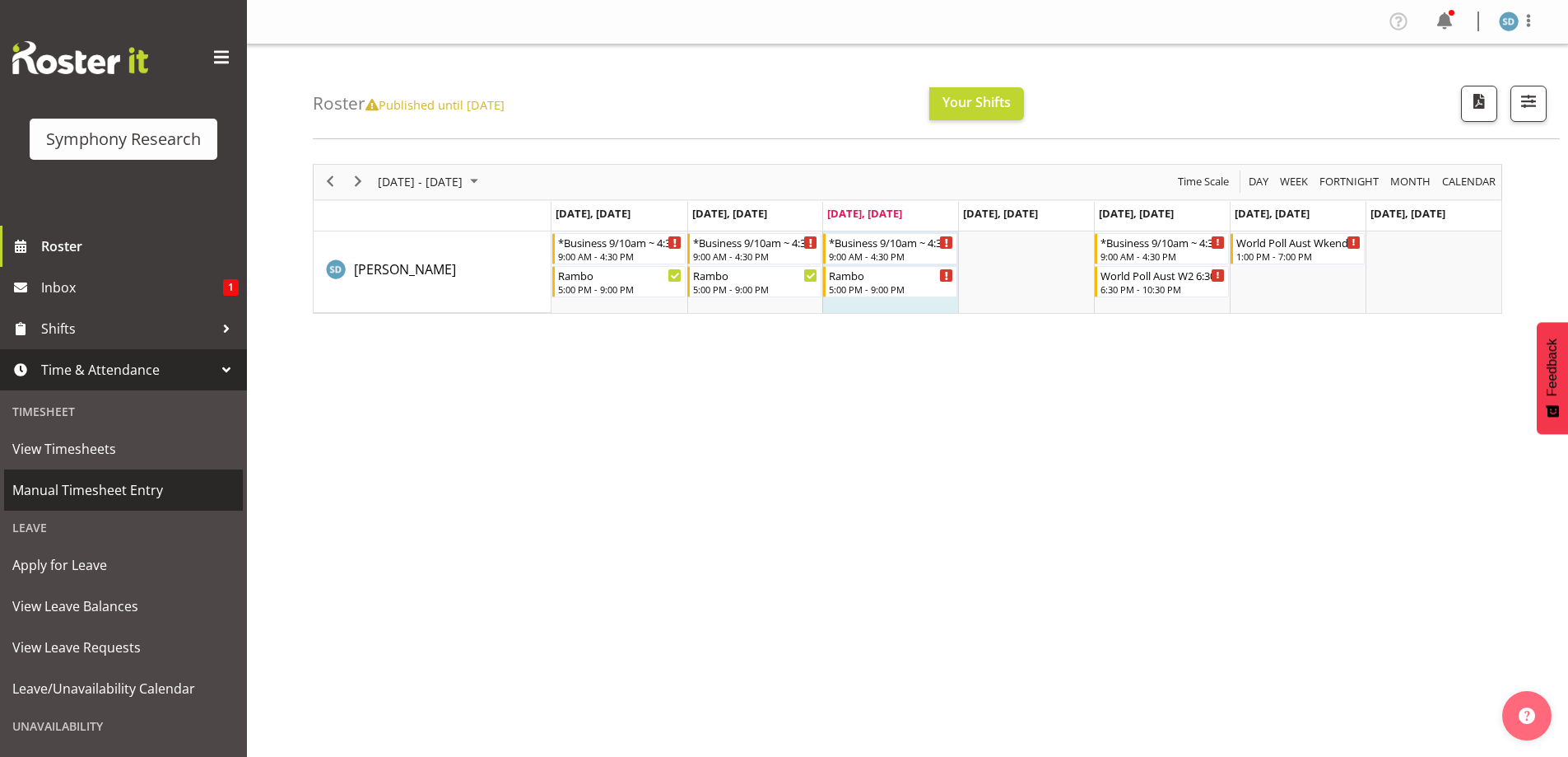
click at [163, 500] on span "Manual Timesheet Entry" at bounding box center [124, 490] width 223 height 25
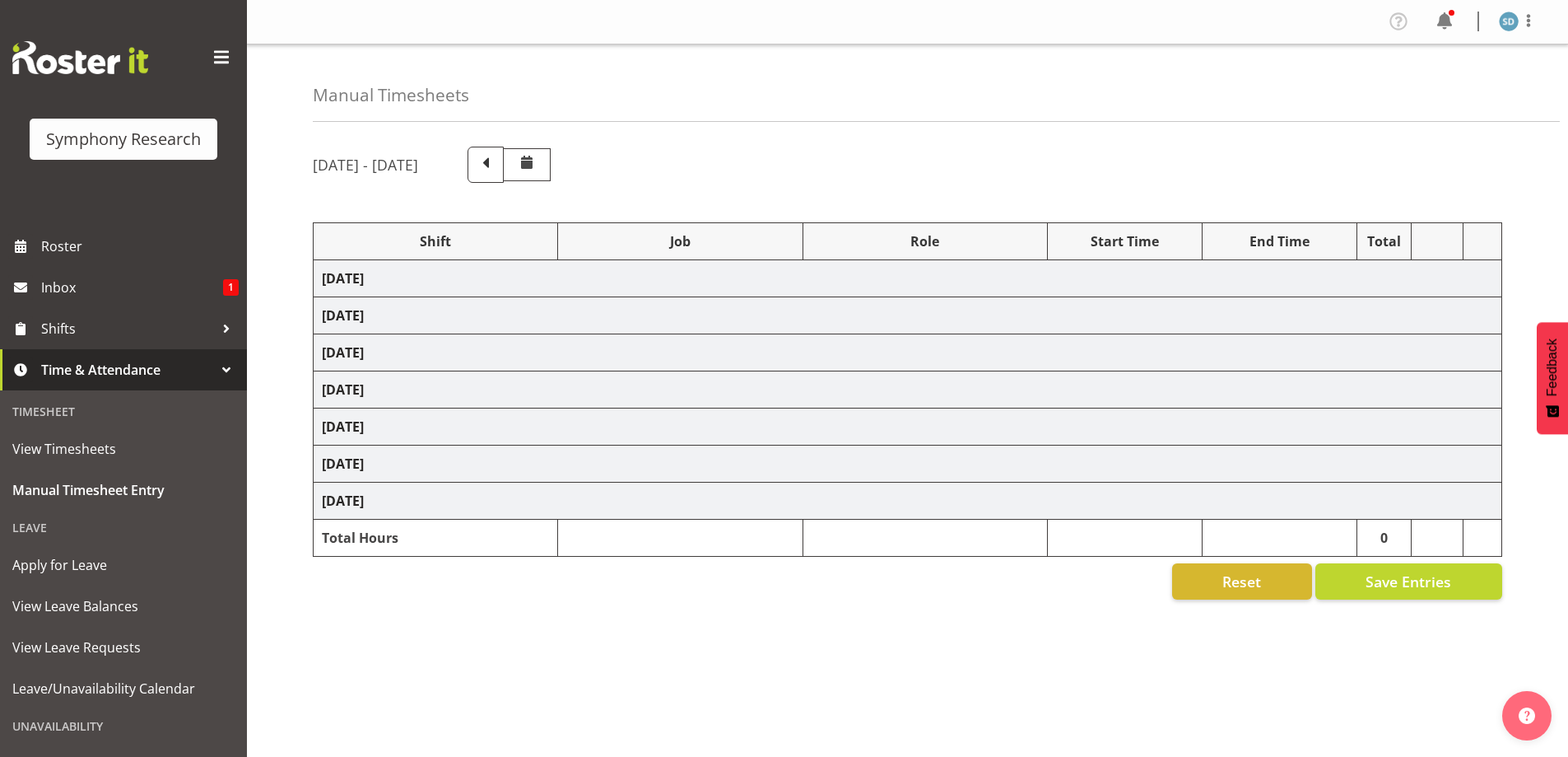
select select "2690"
select select "10732"
select select "47"
select select "2690"
select select "10732"
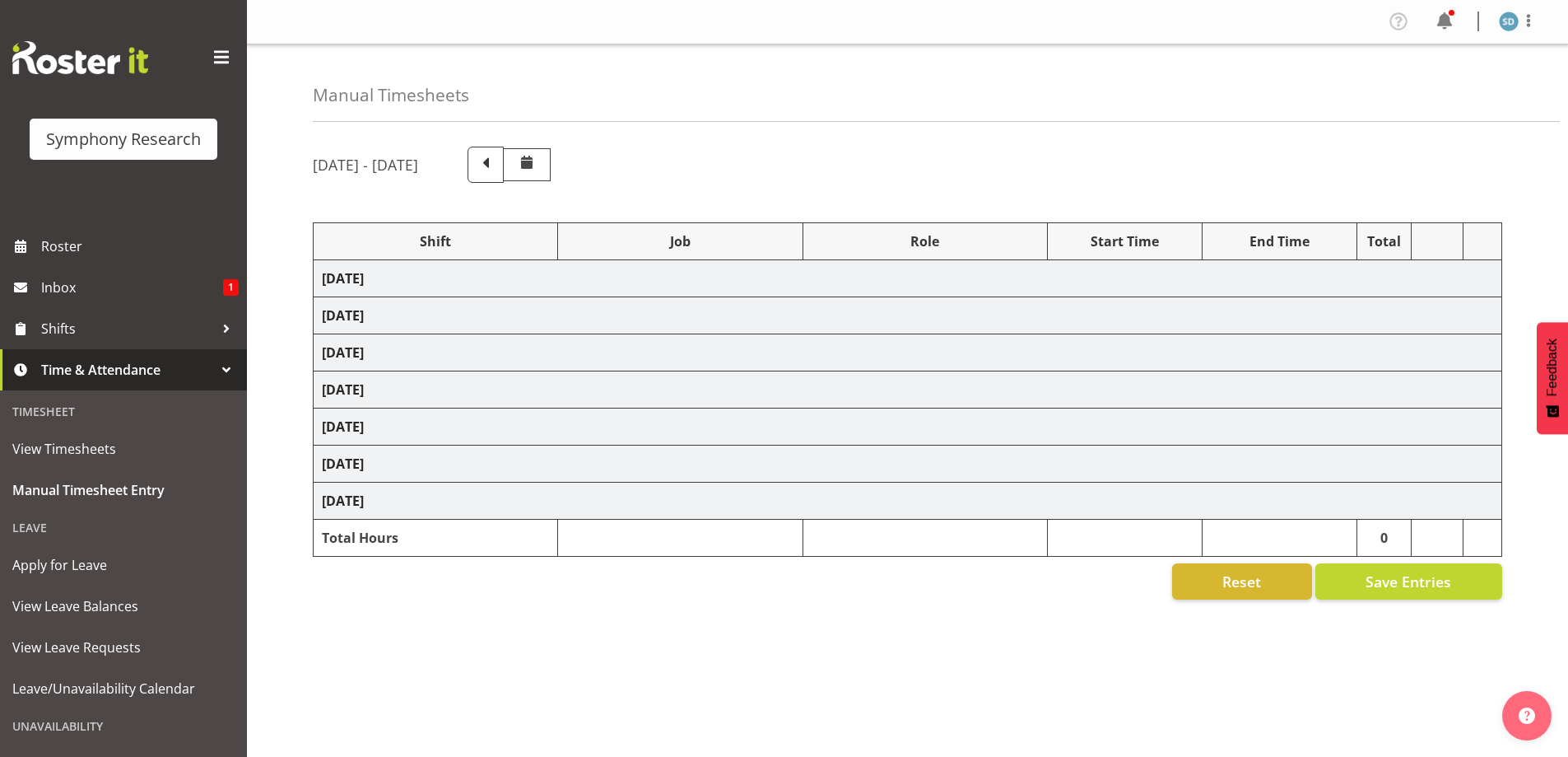
select select "47"
select select "2690"
select select "10732"
select select "47"
select select "2690"
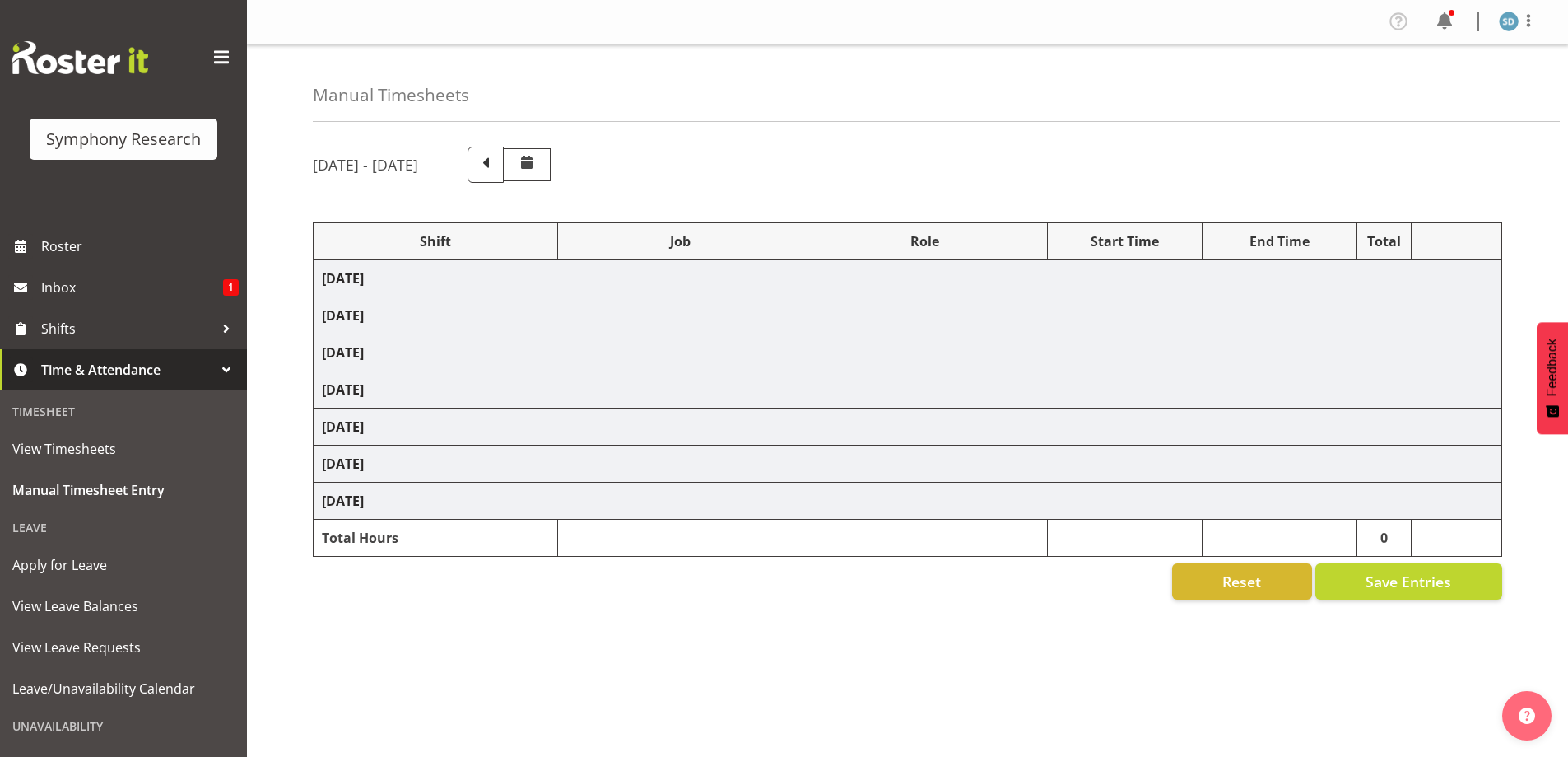
select select "10732"
select select "47"
select select "2690"
select select "10732"
select select "47"
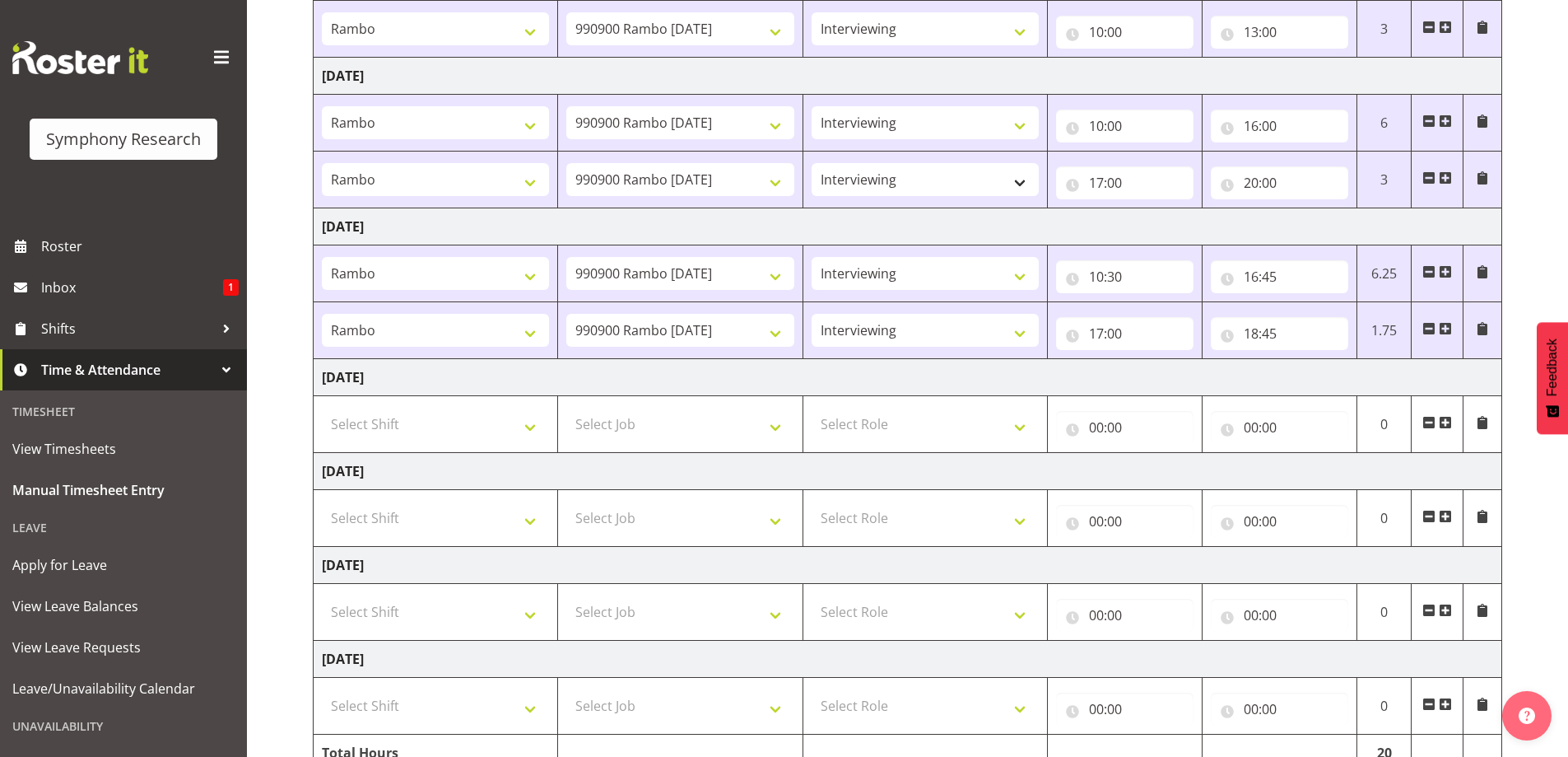
scroll to position [379, 0]
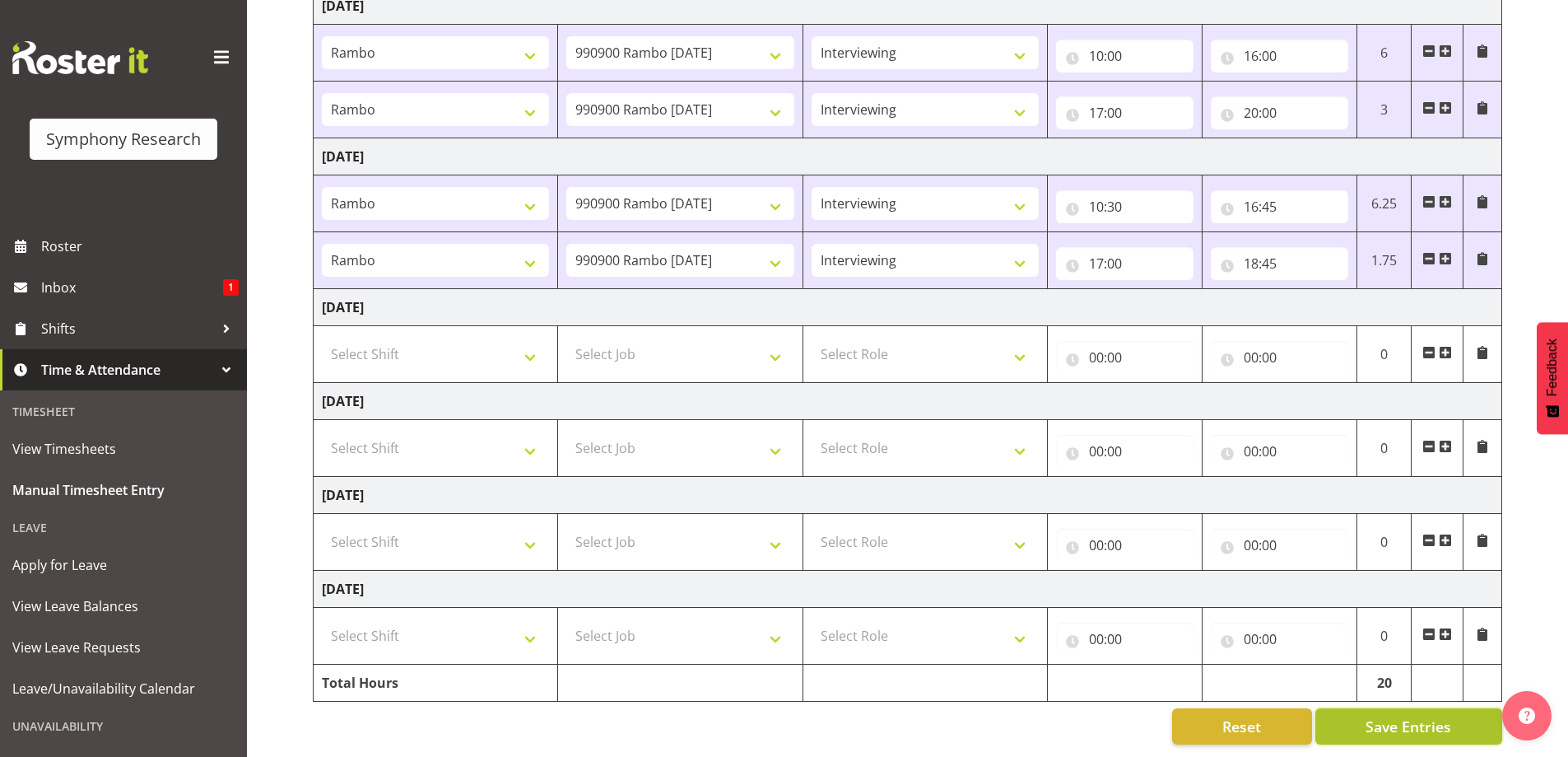
click at [1397, 719] on span "Save Entries" at bounding box center [1407, 726] width 85 height 22
click at [1381, 716] on span "Save Entries" at bounding box center [1407, 726] width 85 height 22
click at [84, 241] on span "Roster" at bounding box center [140, 246] width 197 height 25
